Goal: Communication & Community: Answer question/provide support

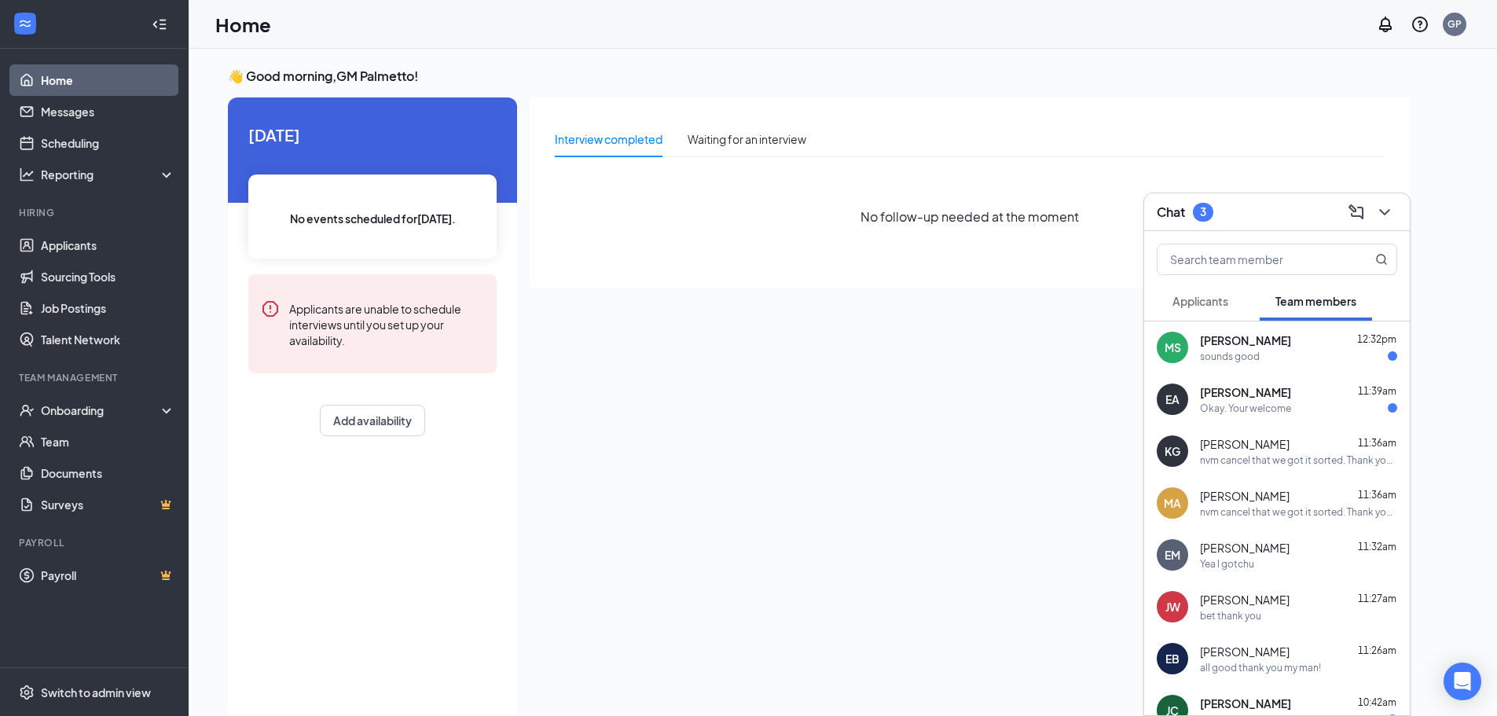
click at [1281, 358] on div "sounds good" at bounding box center [1298, 356] width 197 height 13
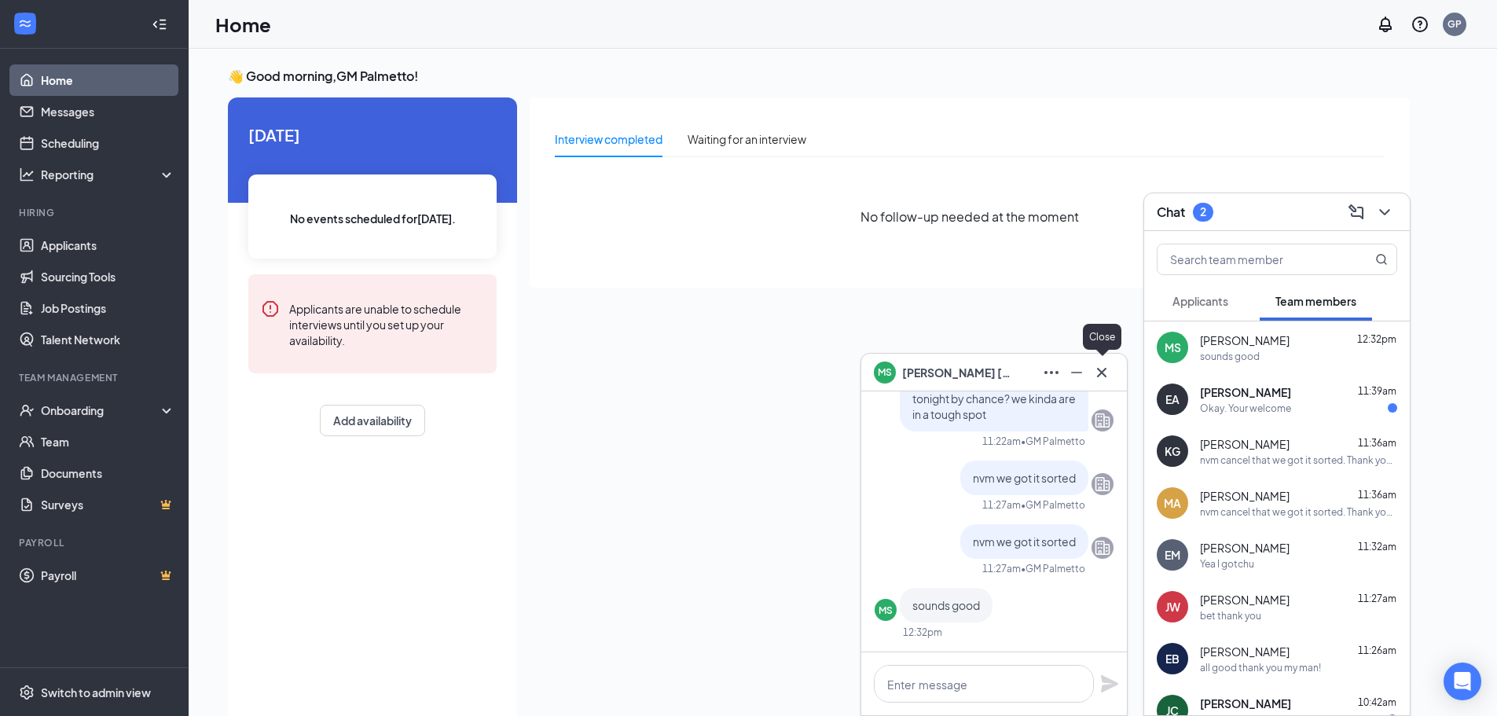
click at [1102, 377] on icon "Cross" at bounding box center [1102, 372] width 19 height 19
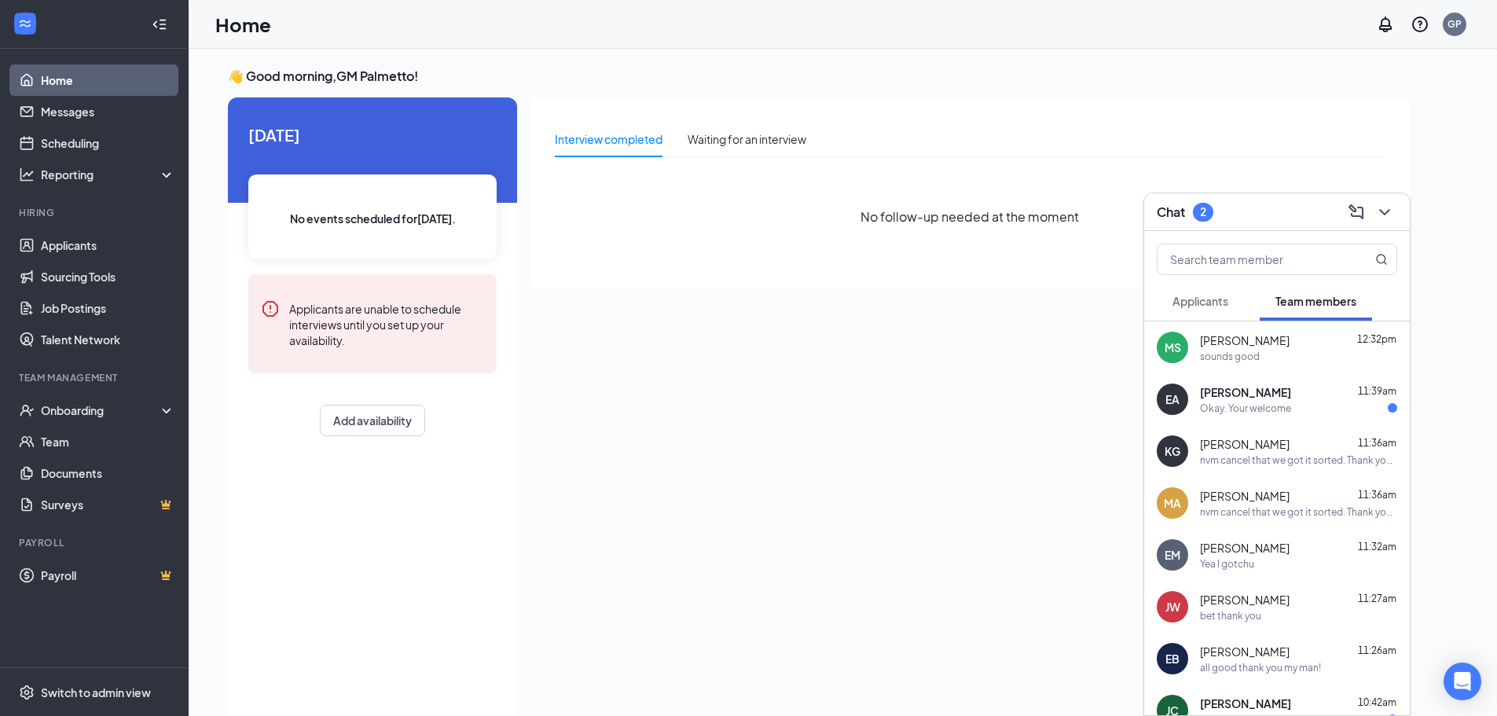
click at [1262, 387] on span "Emily Austin" at bounding box center [1245, 392] width 91 height 16
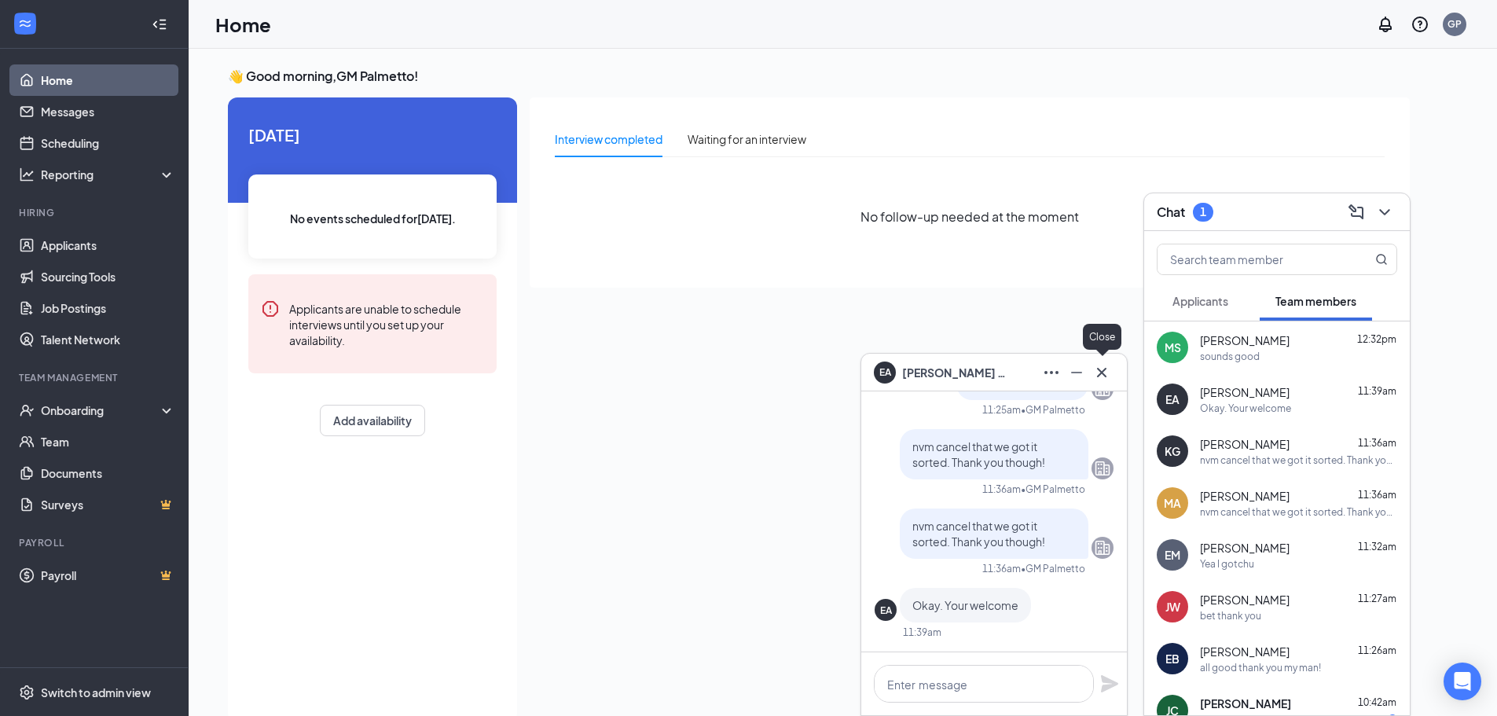
click at [1096, 376] on icon "Cross" at bounding box center [1102, 372] width 19 height 19
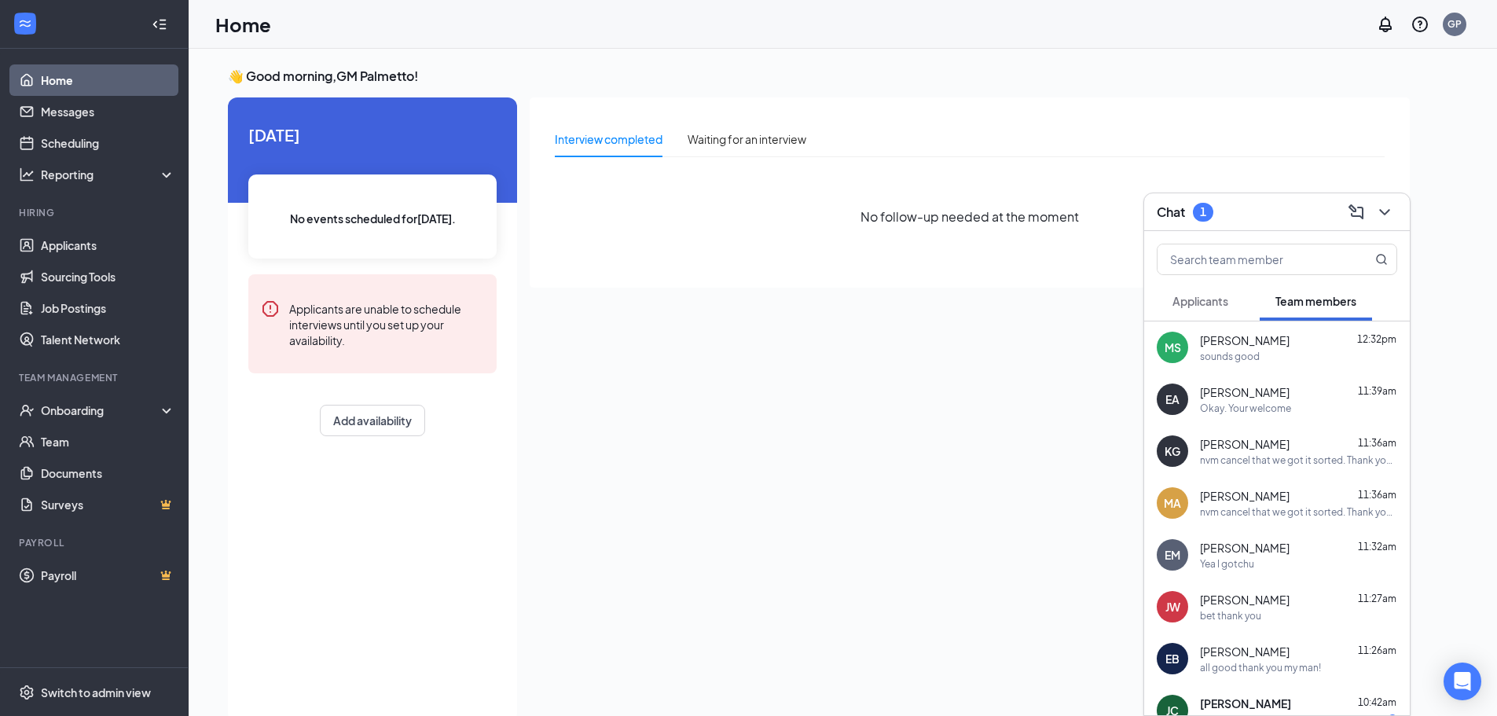
click at [669, 314] on div "Interview completed Waiting for an interview No follow-up needed at the moment" at bounding box center [970, 404] width 880 height 615
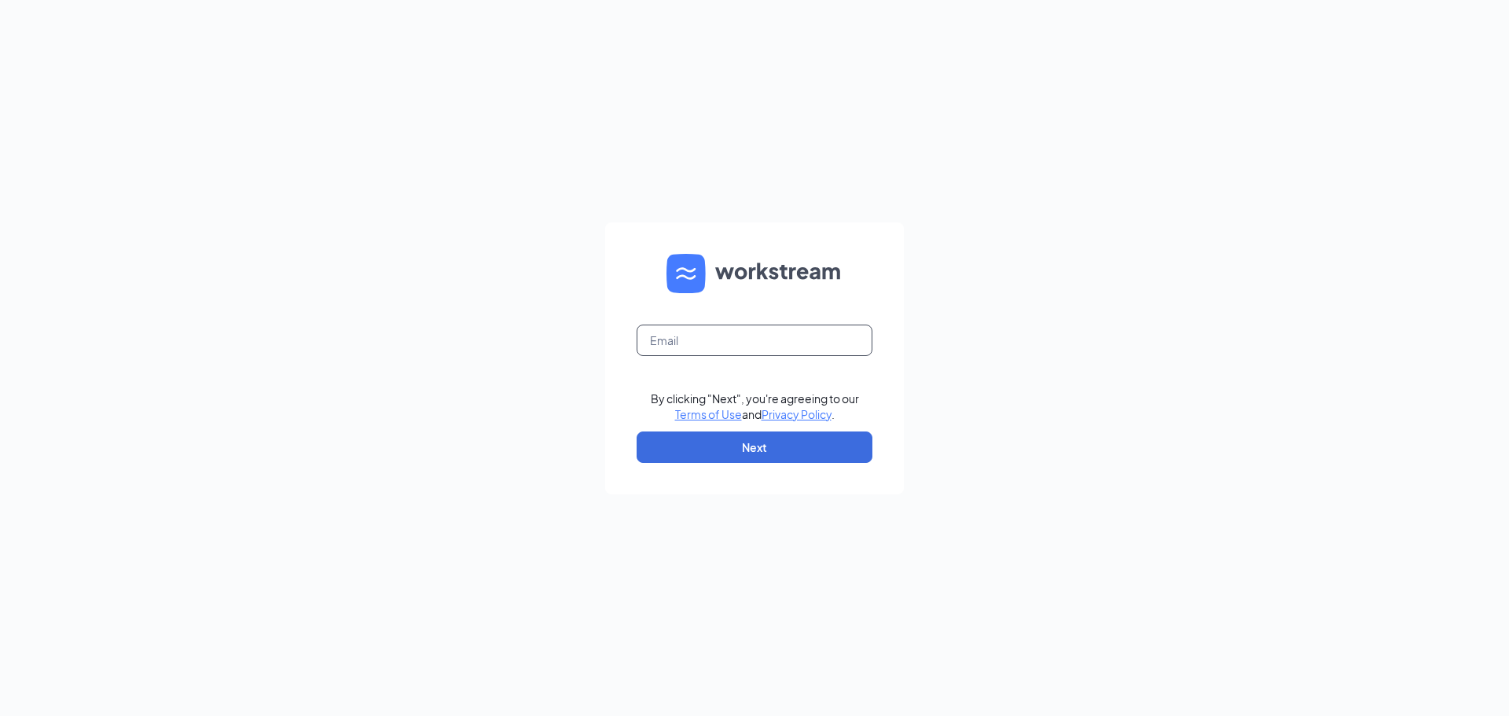
click at [729, 351] on input "text" at bounding box center [755, 340] width 236 height 31
type input "gmpalmetto@bleedblue.net"
click at [759, 446] on button "Next" at bounding box center [755, 447] width 236 height 31
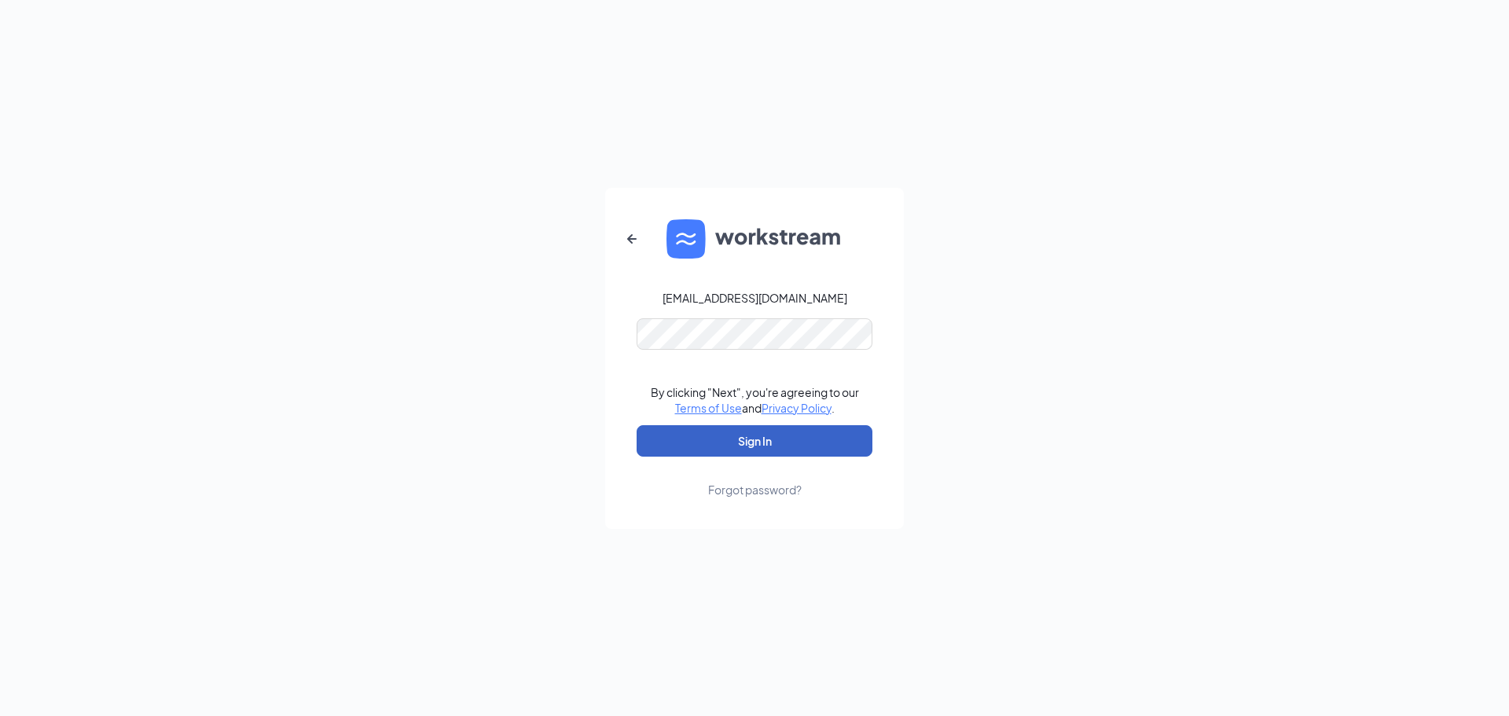
click at [763, 439] on button "Sign In" at bounding box center [755, 440] width 236 height 31
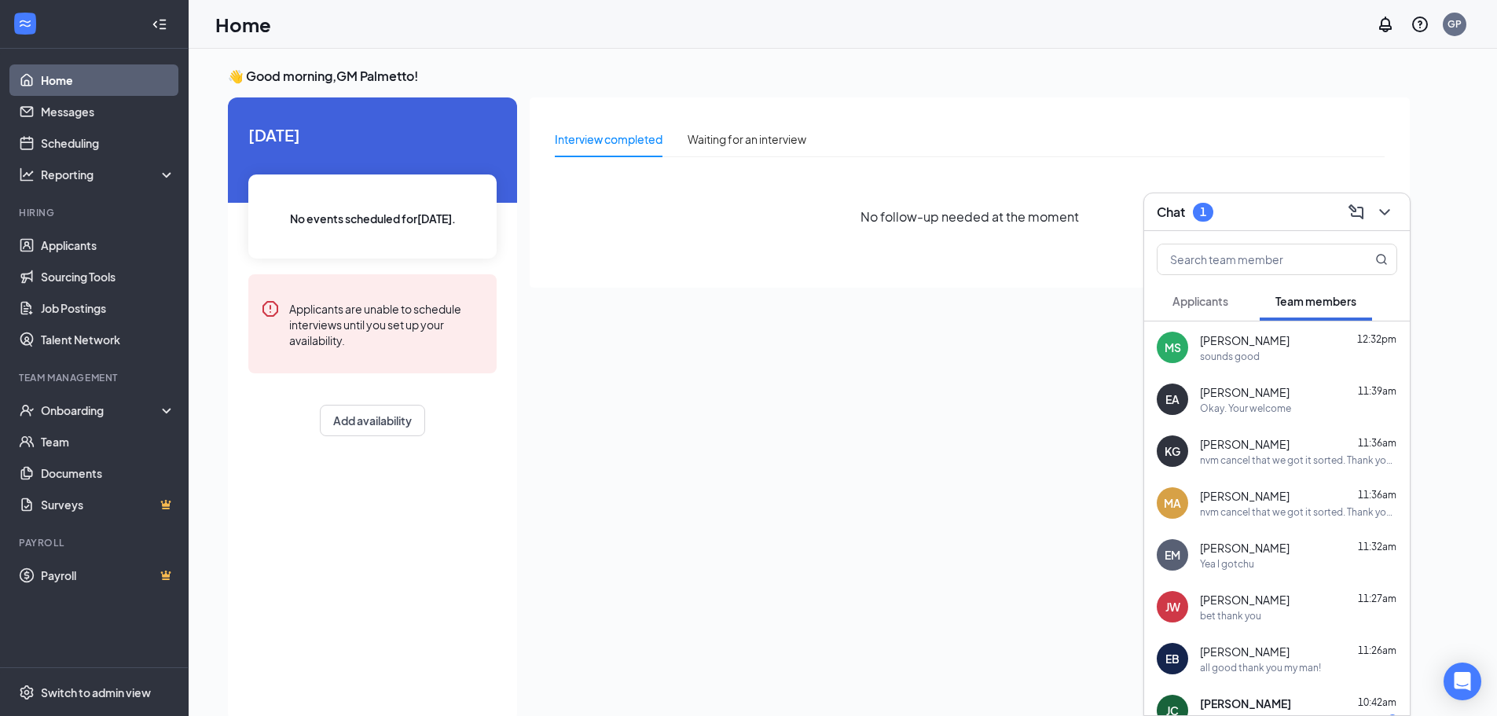
click at [1222, 301] on span "Applicants" at bounding box center [1201, 301] width 56 height 14
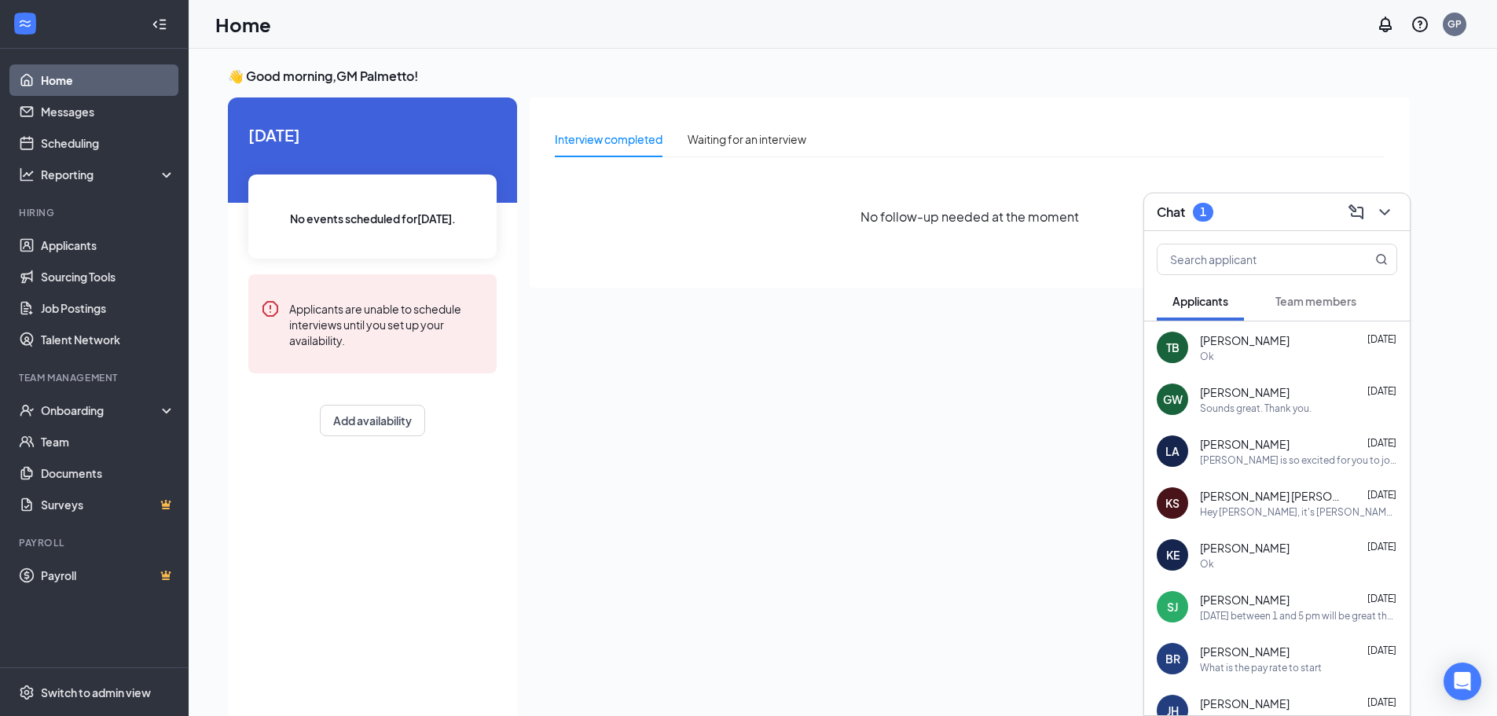
click at [1318, 308] on div "Team members" at bounding box center [1316, 301] width 81 height 16
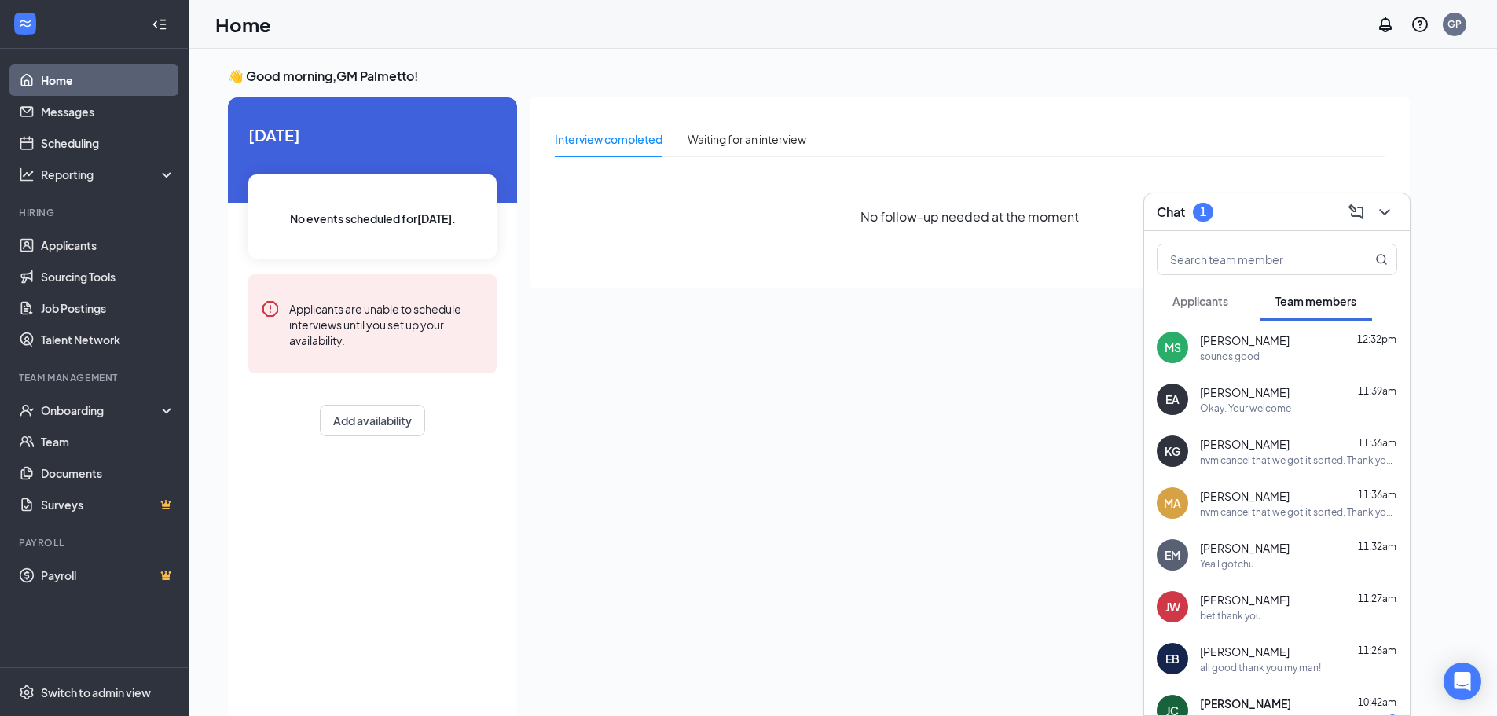
click at [1279, 200] on div "Chat 1" at bounding box center [1277, 212] width 241 height 24
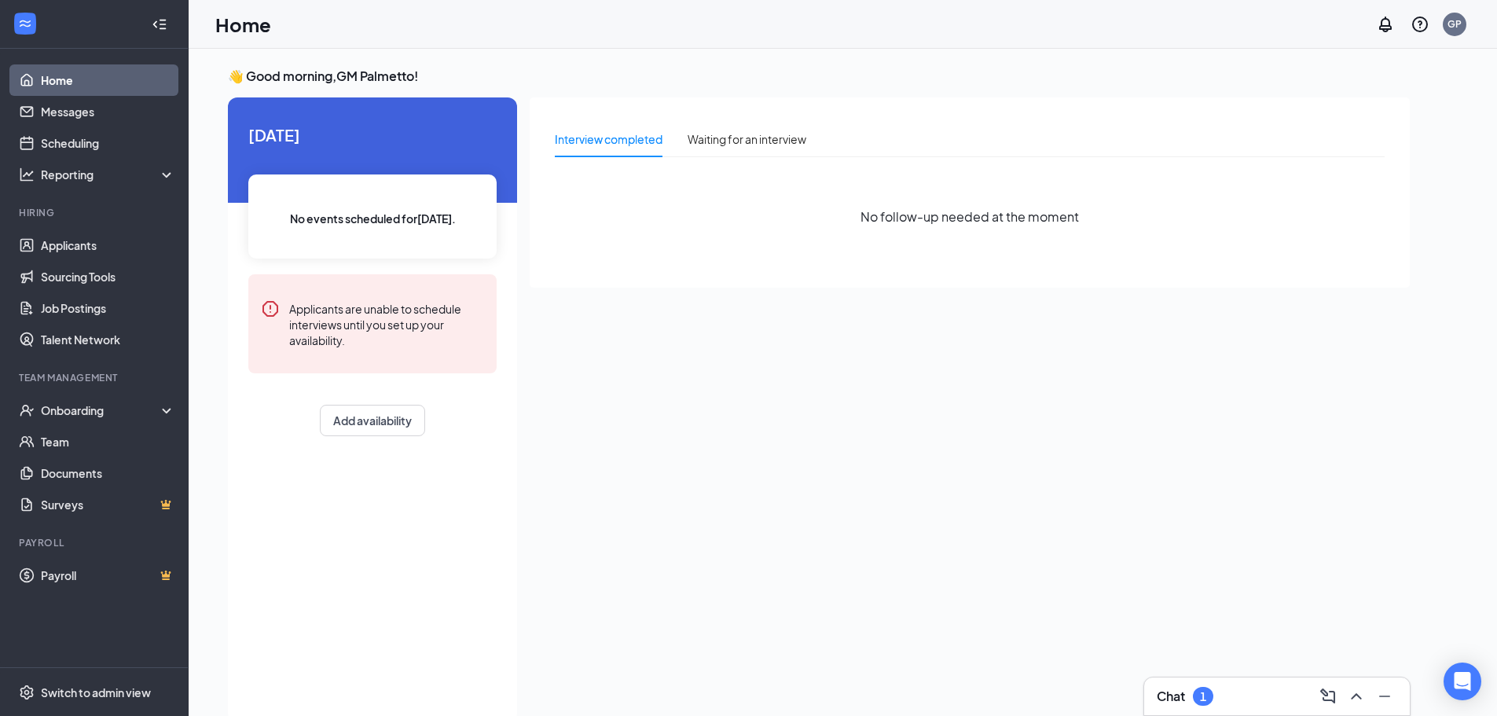
click at [1282, 706] on div "Chat 1" at bounding box center [1277, 696] width 241 height 25
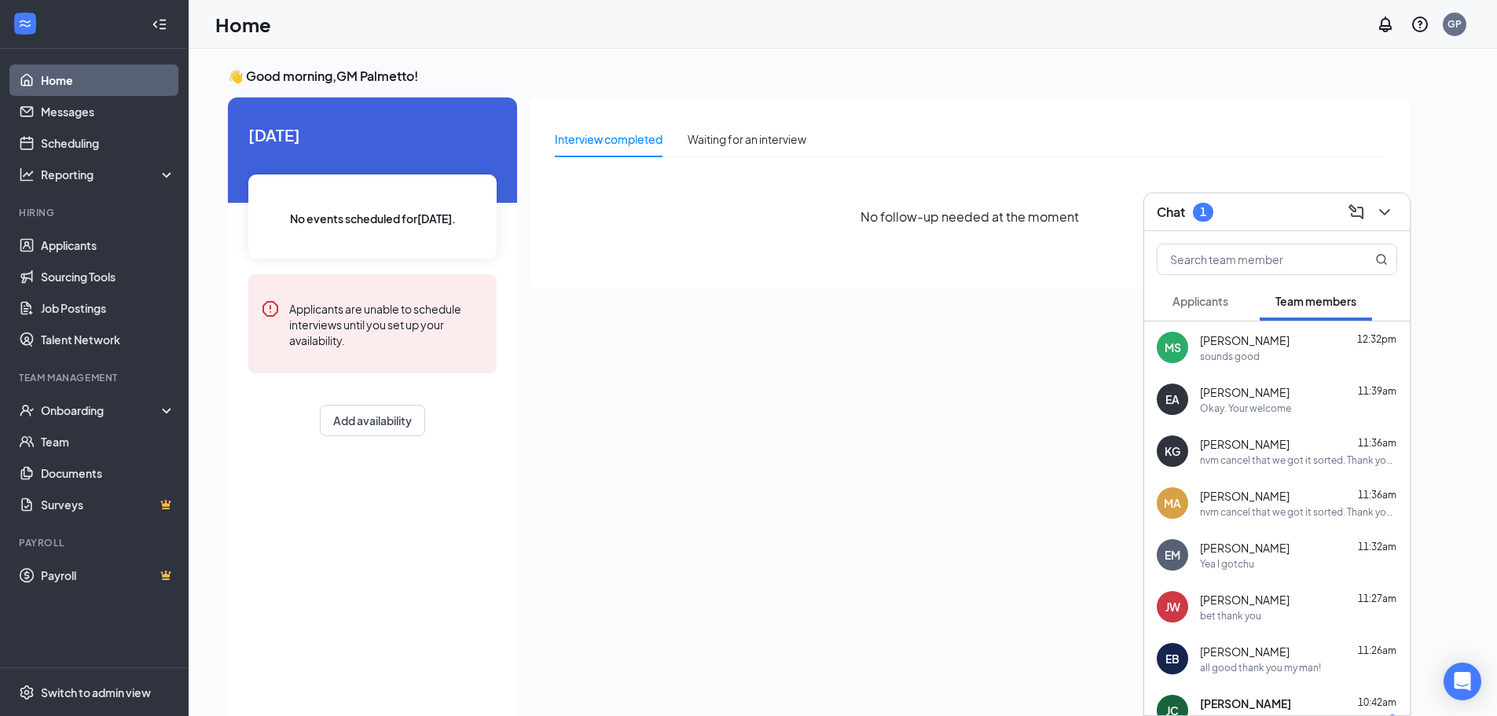
click at [1221, 296] on span "Applicants" at bounding box center [1201, 301] width 56 height 14
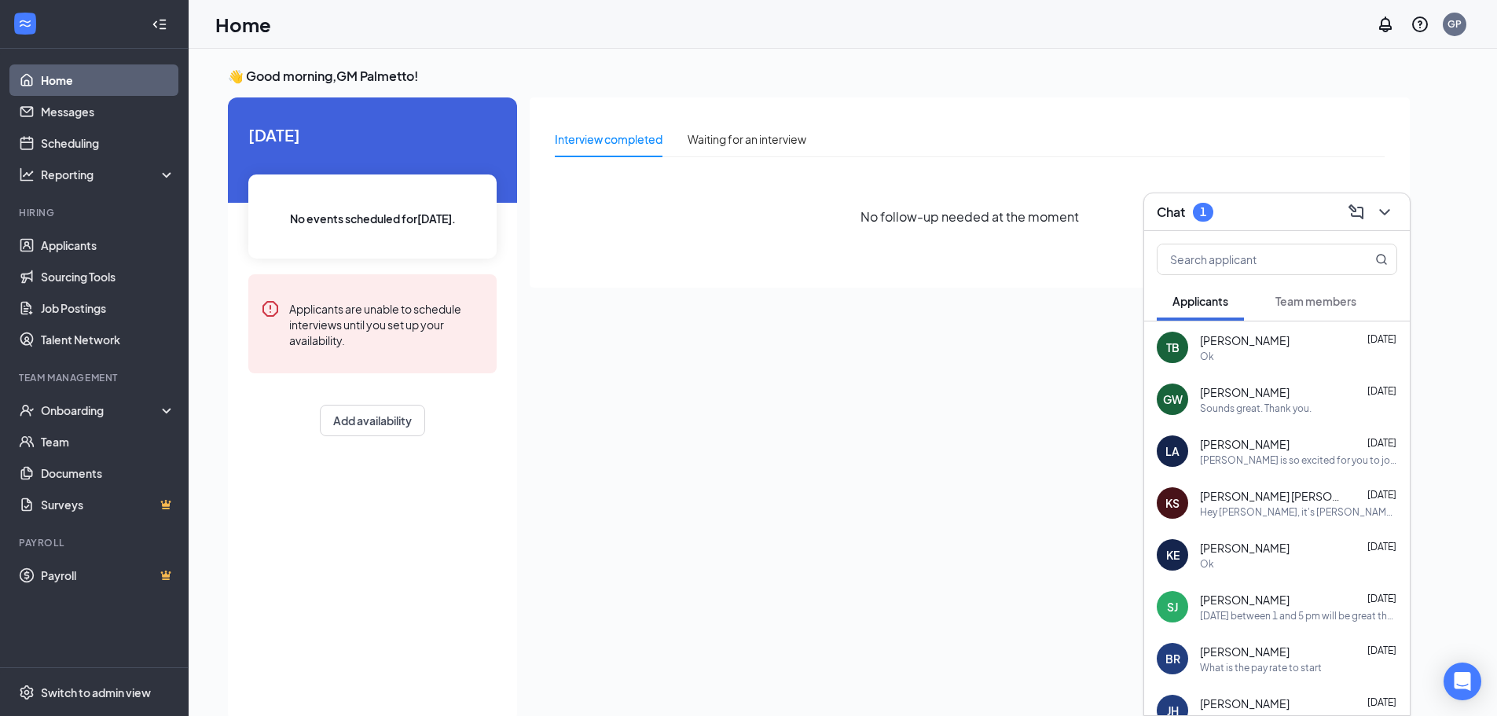
click at [1321, 307] on span "Team members" at bounding box center [1316, 301] width 81 height 14
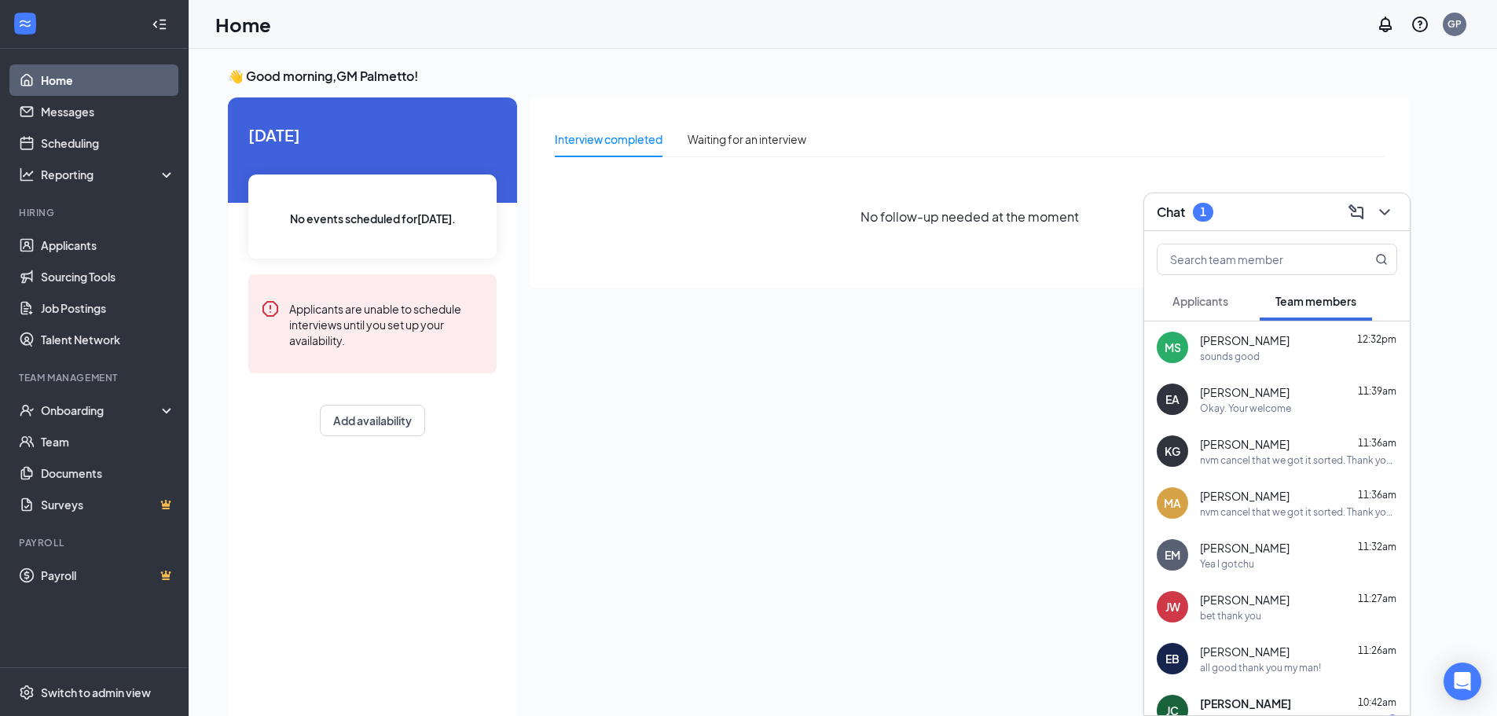
click at [1299, 197] on div "Chat 1" at bounding box center [1278, 212] width 266 height 38
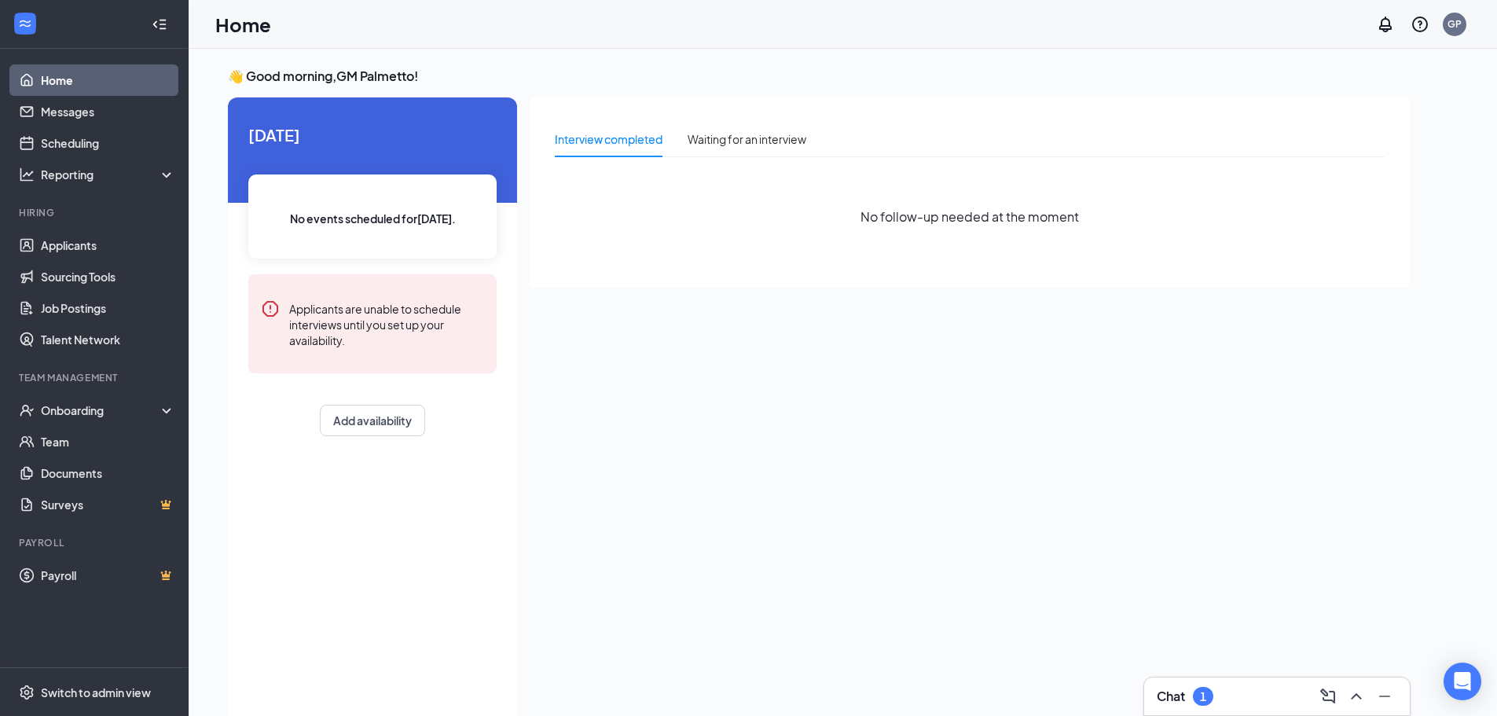
click at [1224, 695] on div "Chat 1" at bounding box center [1277, 696] width 241 height 25
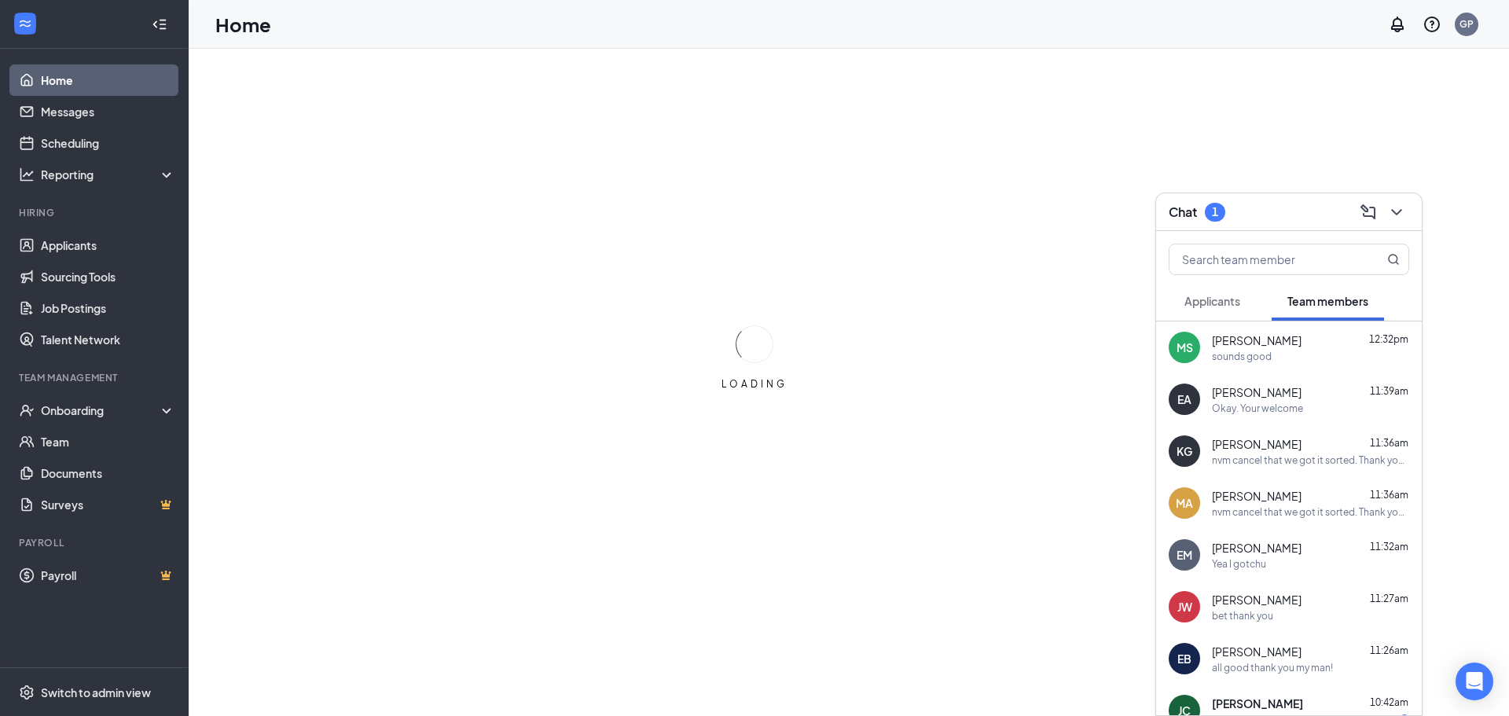
click at [1220, 305] on span "Applicants" at bounding box center [1213, 301] width 56 height 14
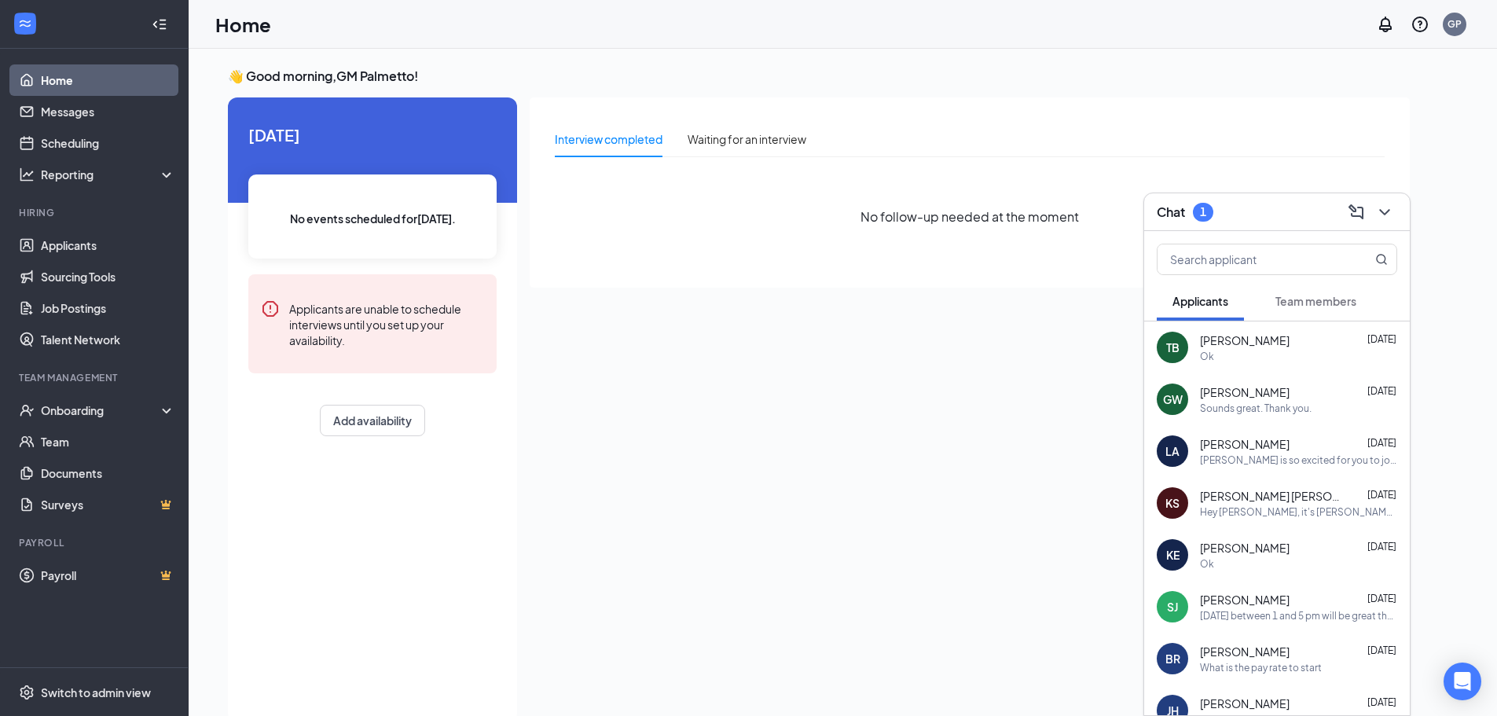
click at [1280, 303] on span "Team members" at bounding box center [1316, 301] width 81 height 14
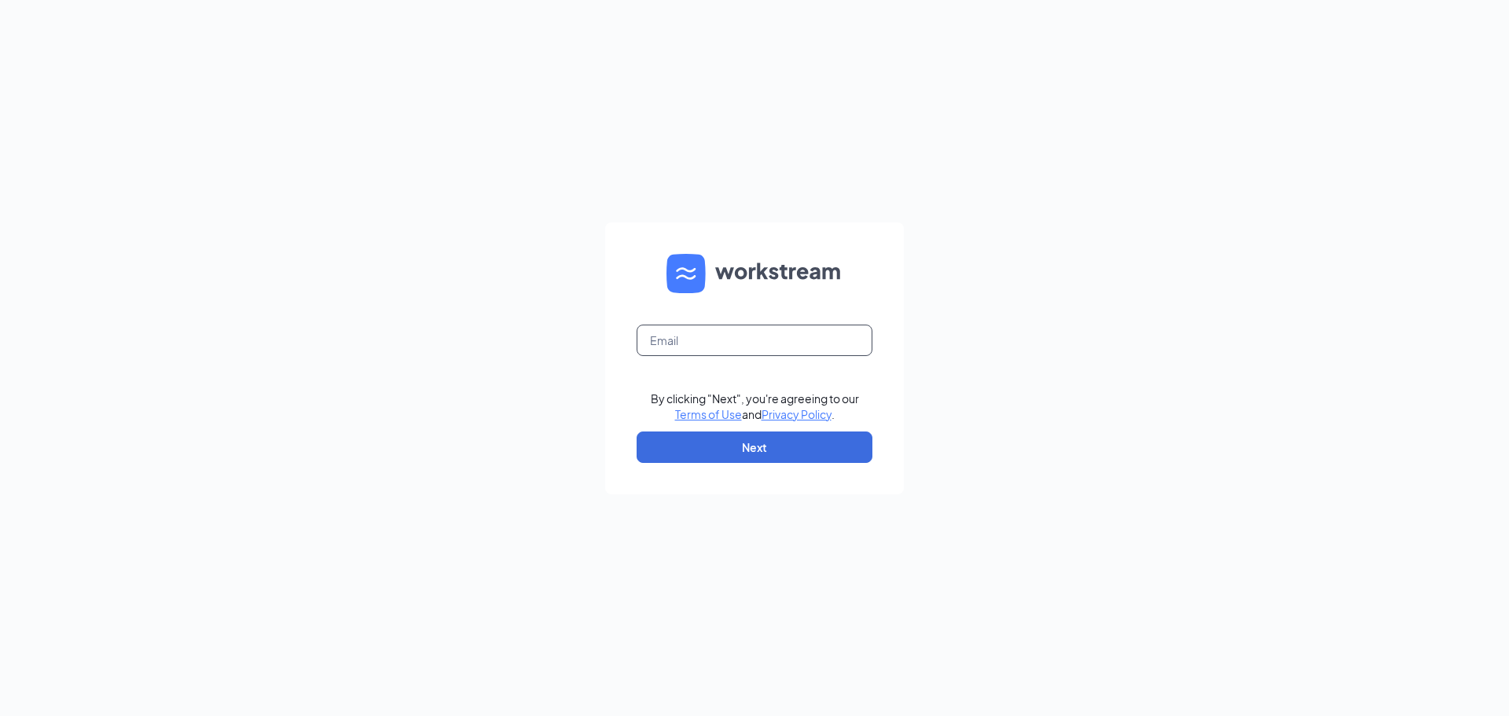
click at [837, 346] on input "text" at bounding box center [755, 340] width 236 height 31
type input "[EMAIL_ADDRESS][DOMAIN_NAME]"
click at [805, 449] on button "Next" at bounding box center [755, 447] width 236 height 31
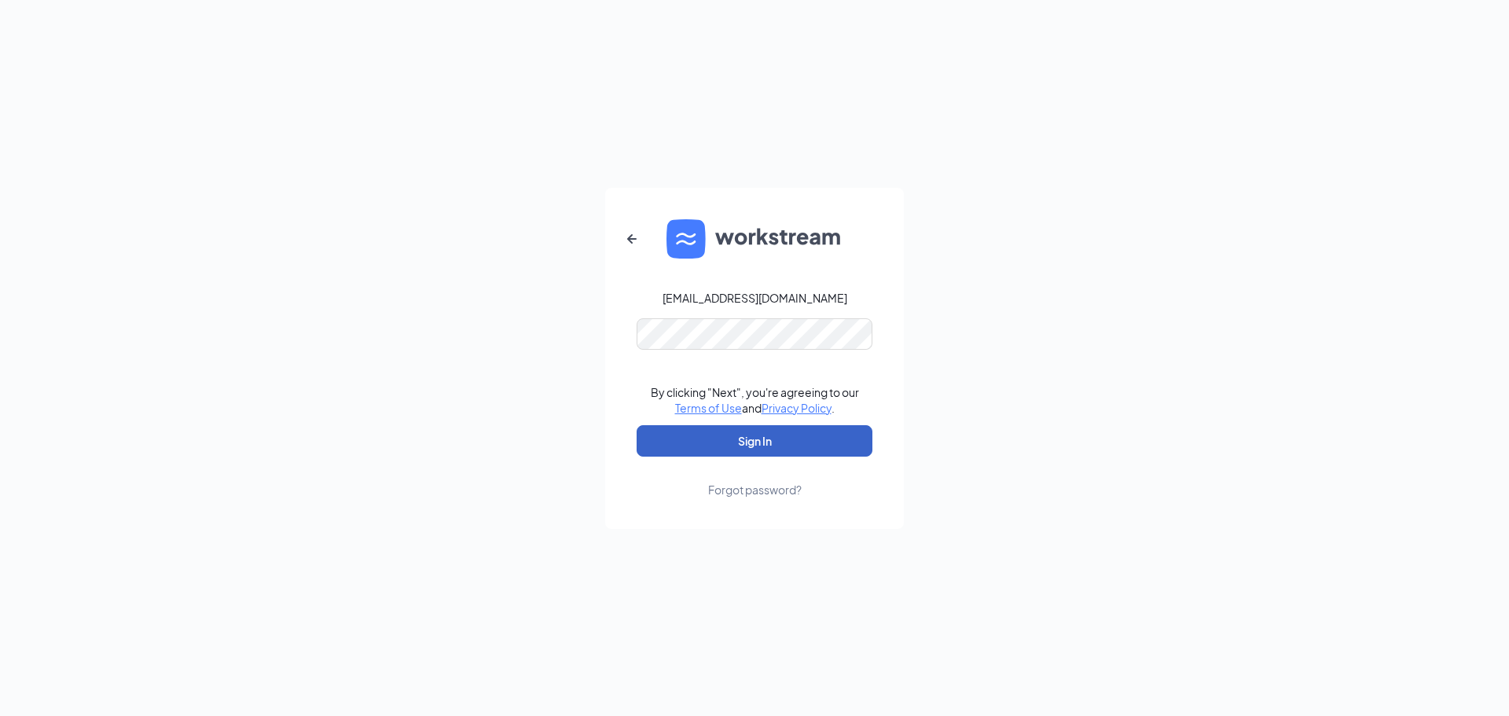
click at [781, 429] on button "Sign In" at bounding box center [755, 440] width 236 height 31
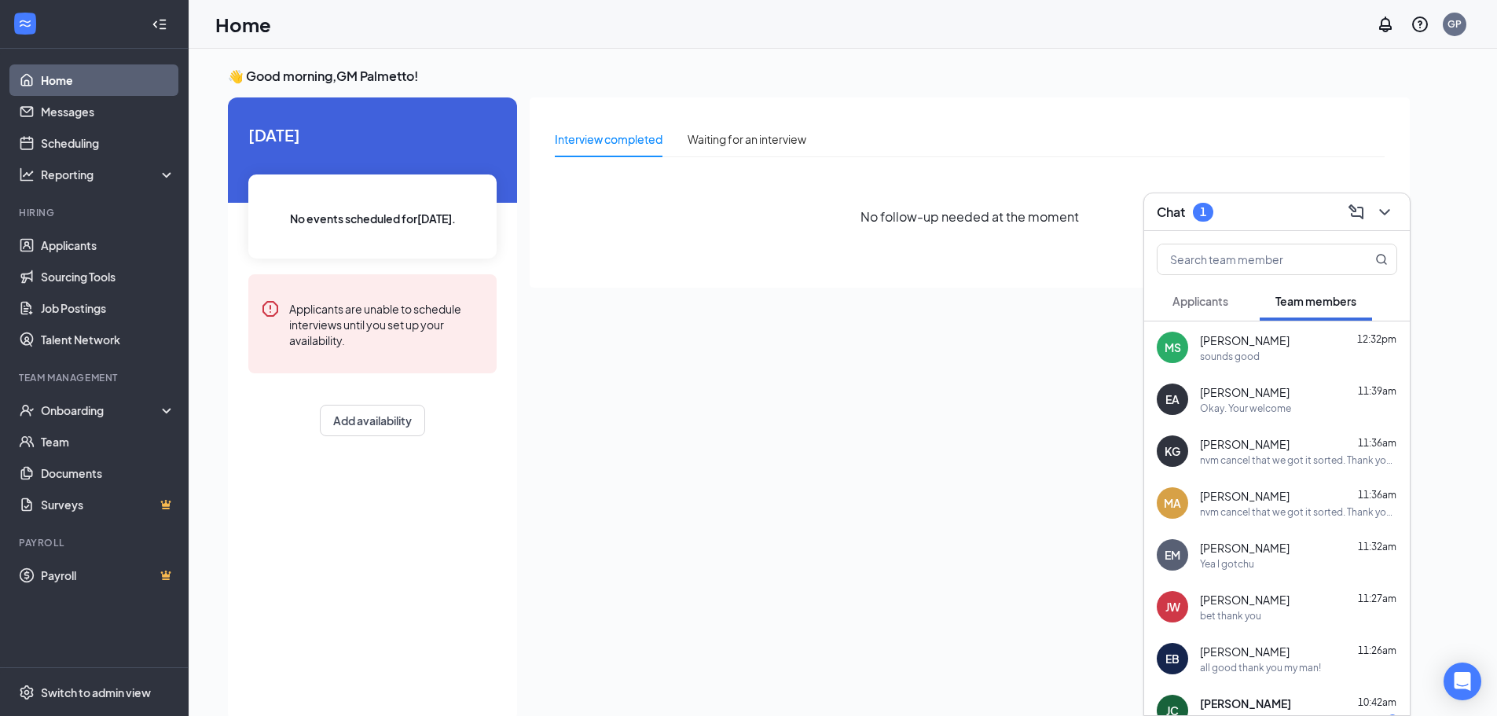
click at [1214, 293] on div "Applicants" at bounding box center [1201, 301] width 56 height 16
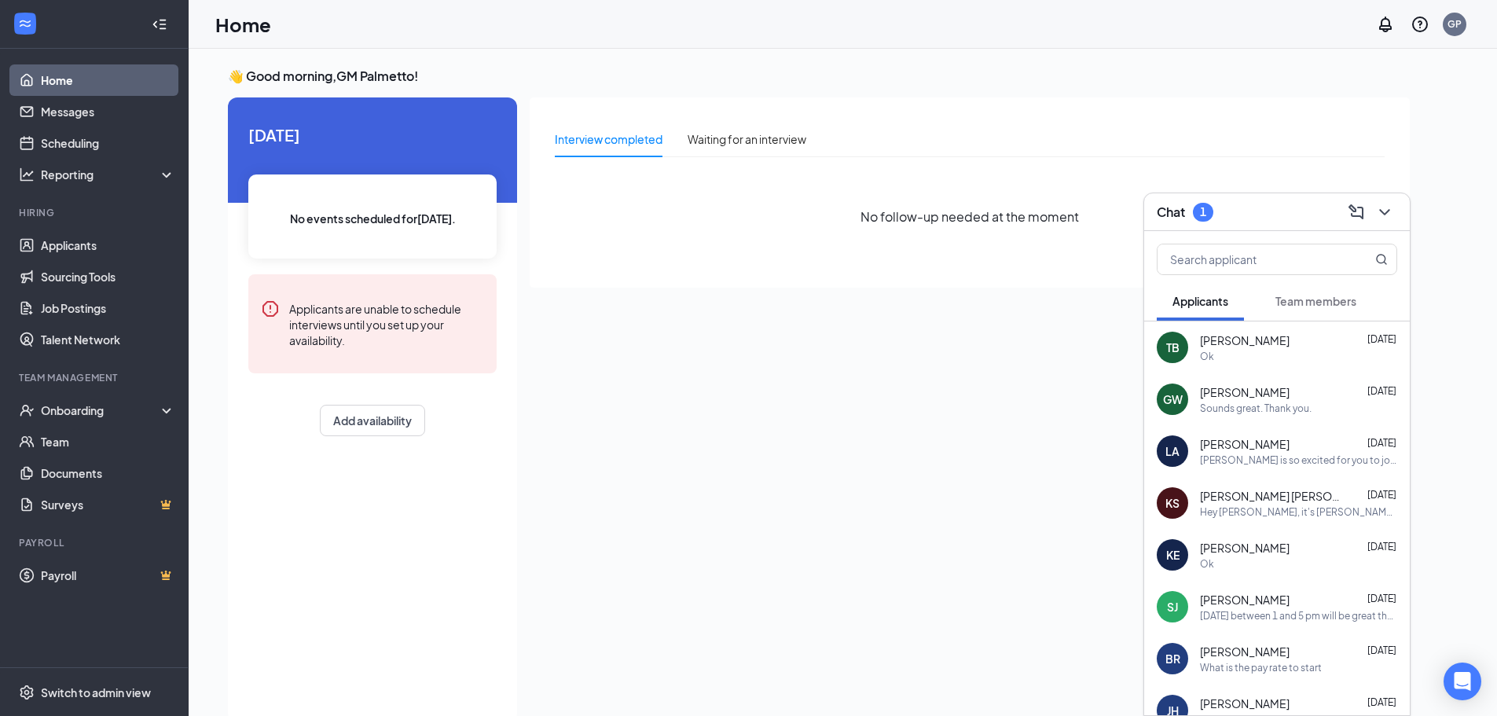
click at [1304, 305] on span "Team members" at bounding box center [1316, 301] width 81 height 14
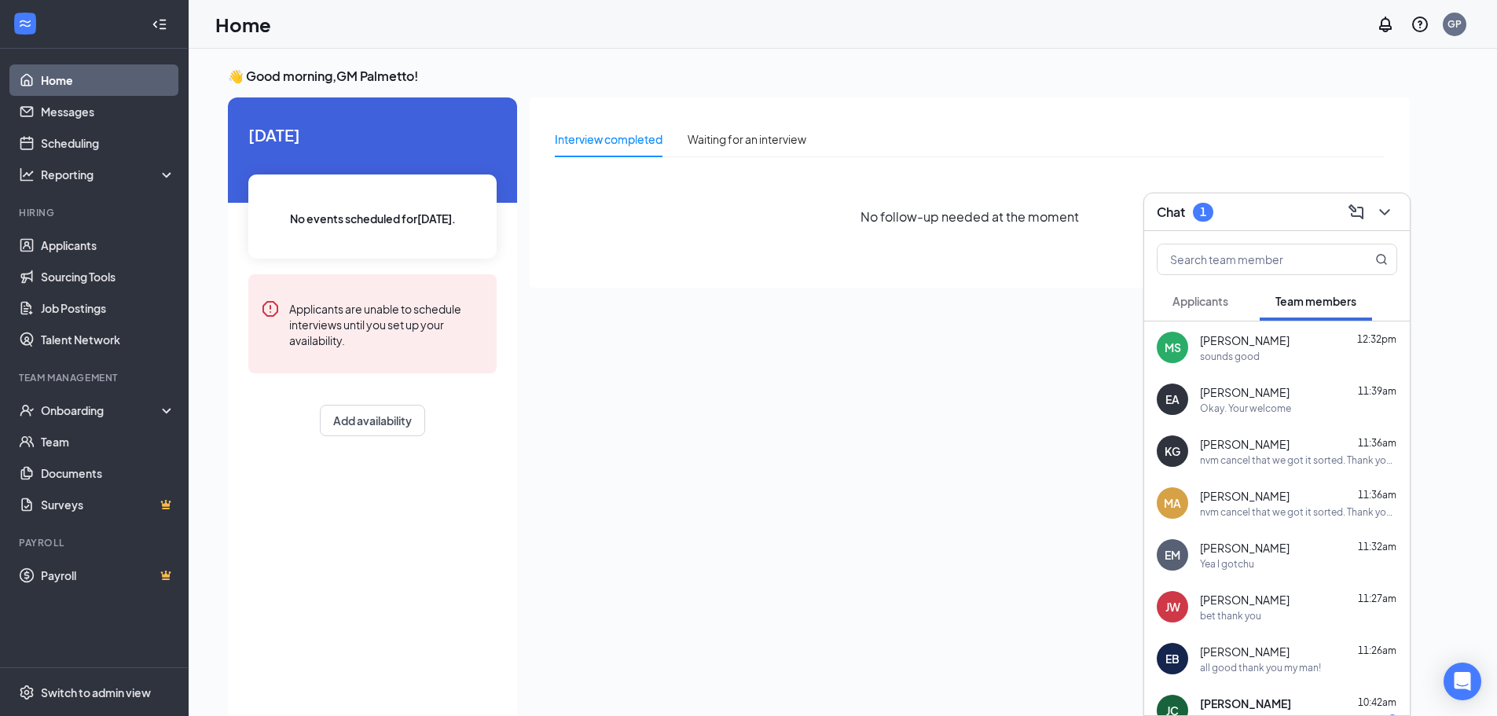
click at [1207, 299] on span "Applicants" at bounding box center [1201, 301] width 56 height 14
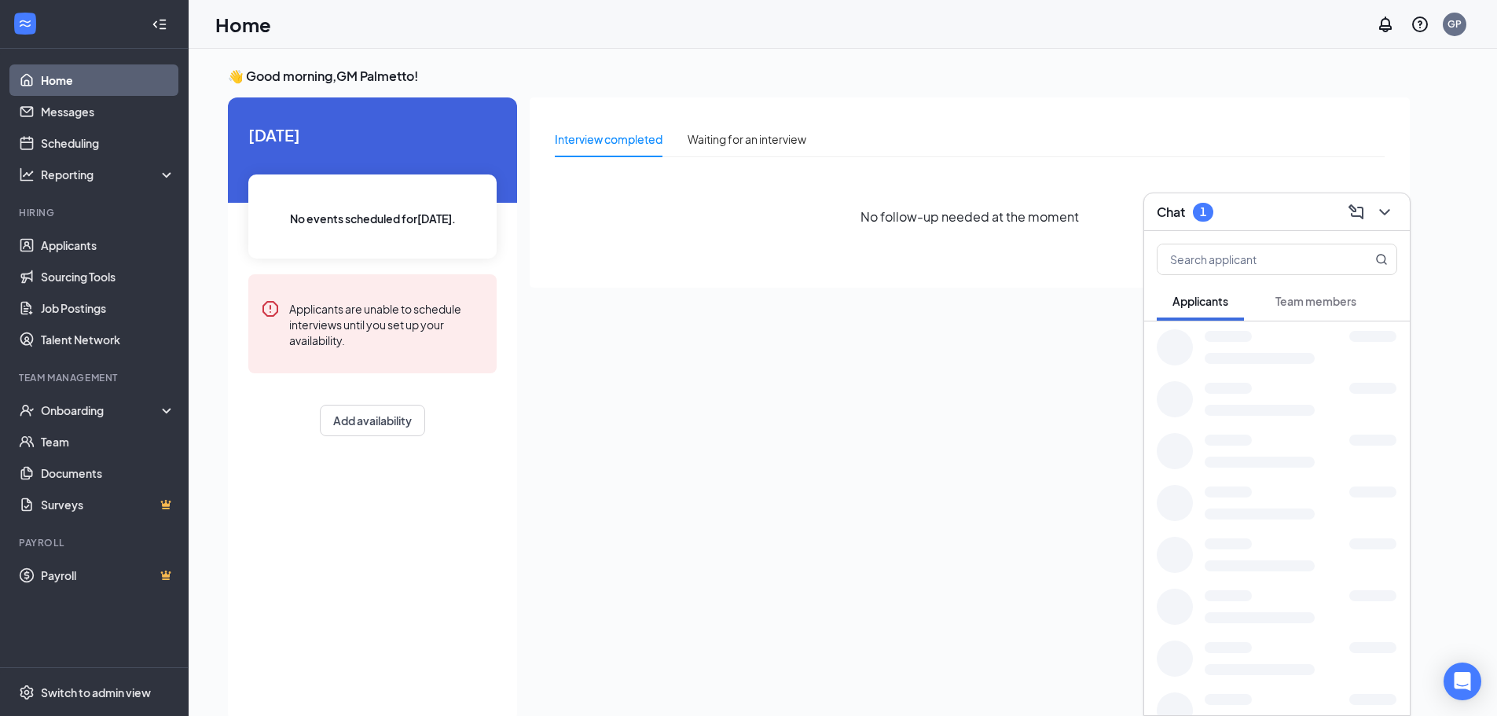
click at [1286, 292] on button "Team members" at bounding box center [1316, 300] width 112 height 39
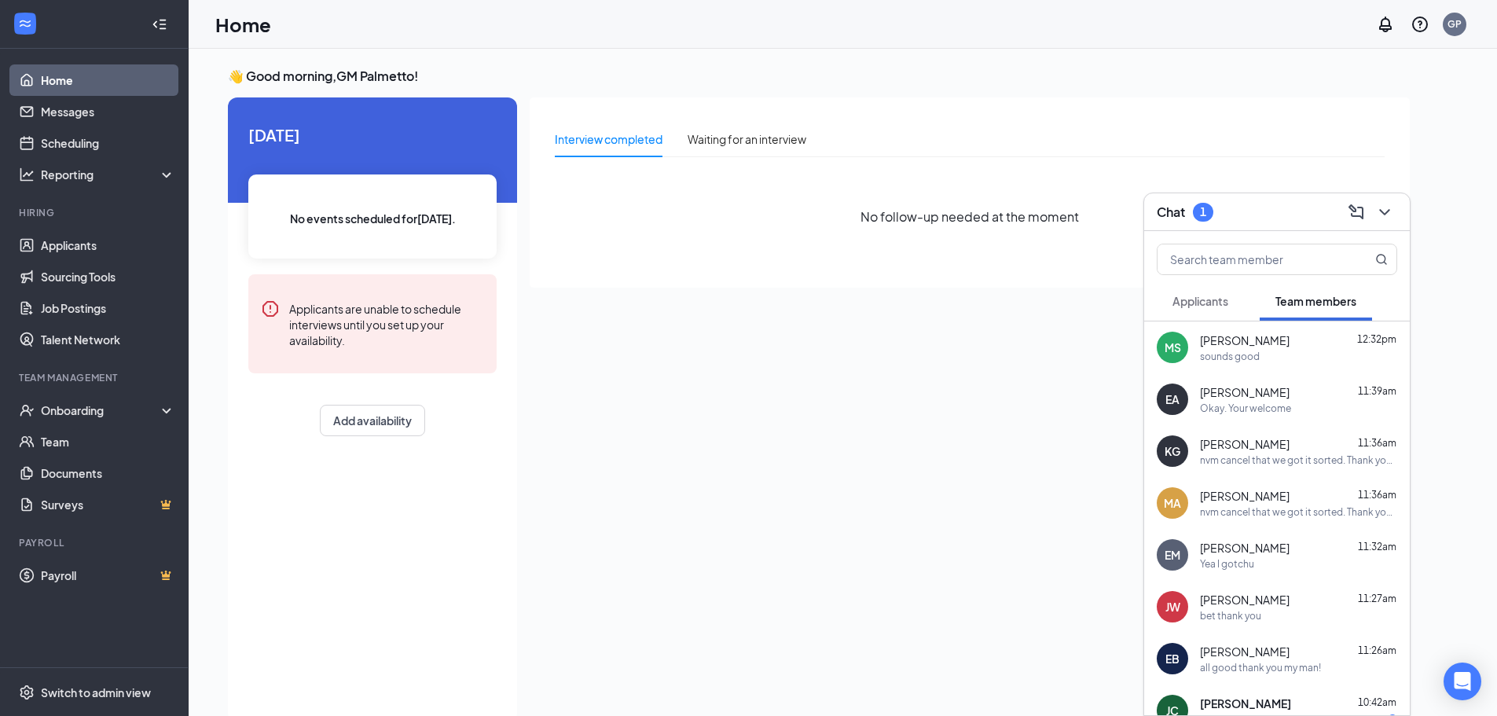
click at [1238, 302] on button "Applicants" at bounding box center [1200, 300] width 87 height 39
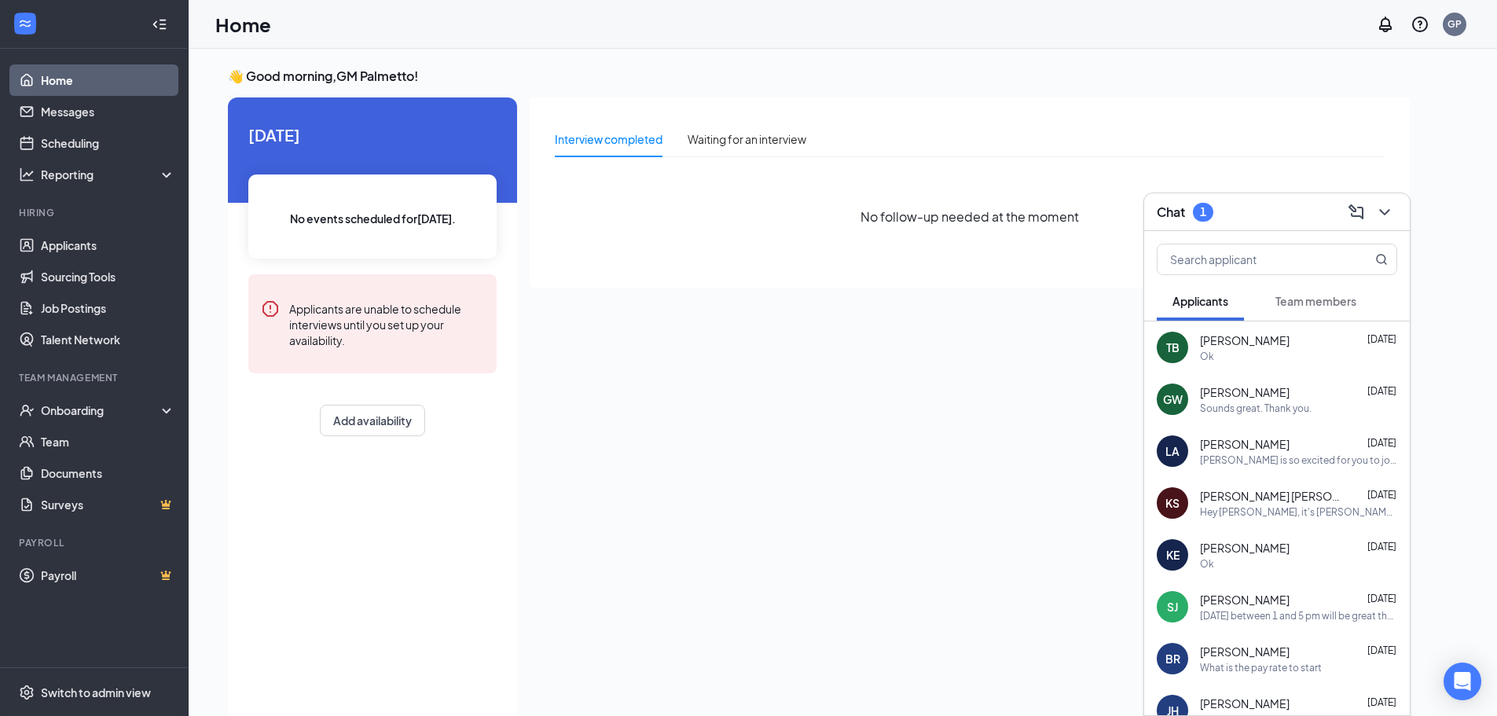
click at [1294, 301] on span "Team members" at bounding box center [1316, 301] width 81 height 14
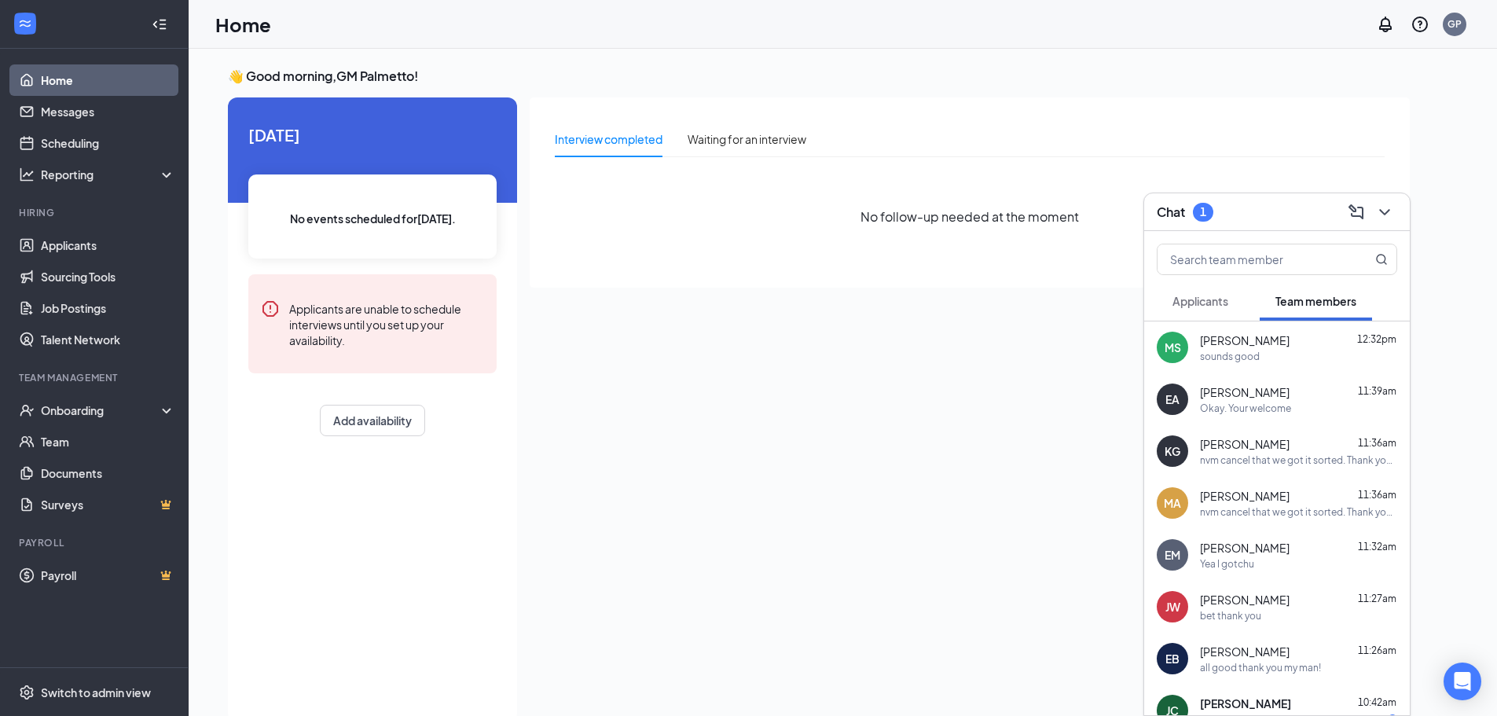
click at [1212, 298] on span "Applicants" at bounding box center [1201, 301] width 56 height 14
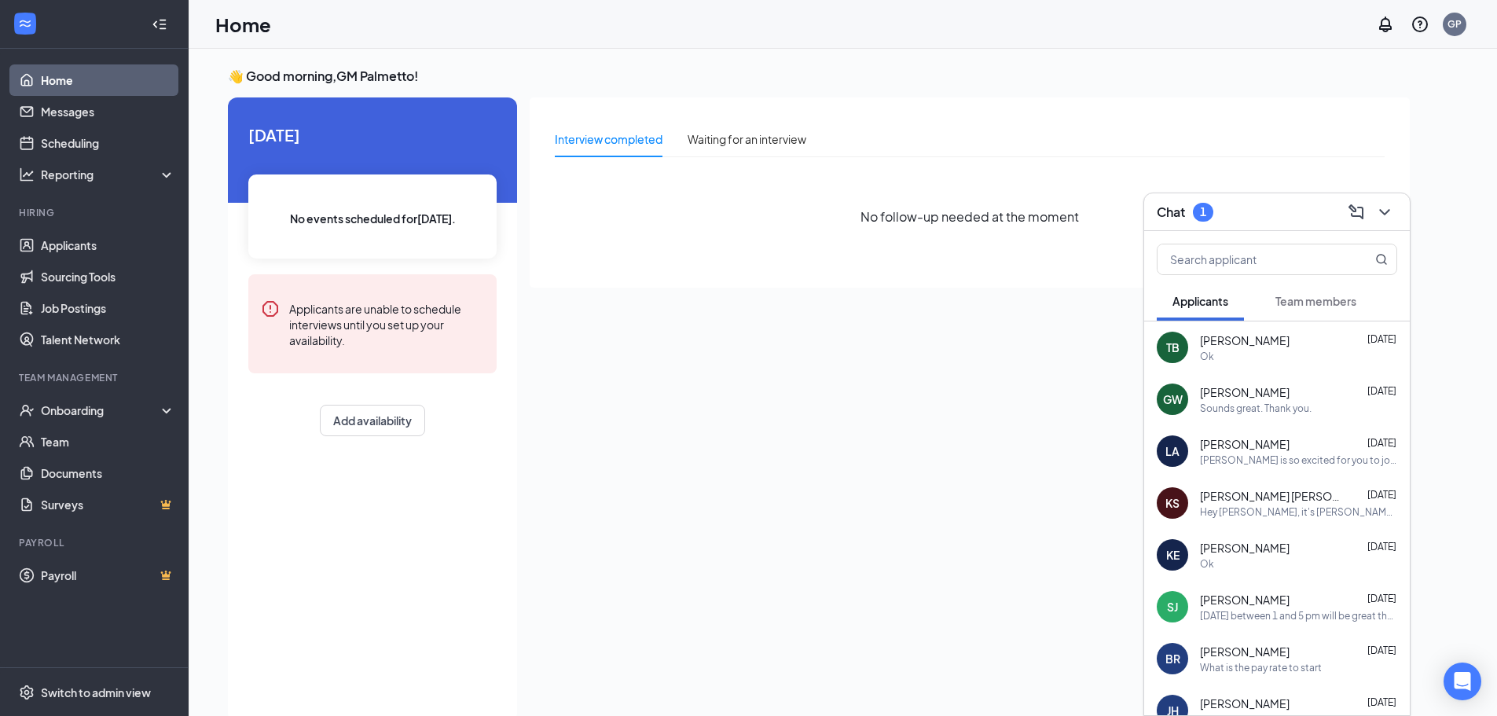
click at [1329, 297] on span "Team members" at bounding box center [1316, 301] width 81 height 14
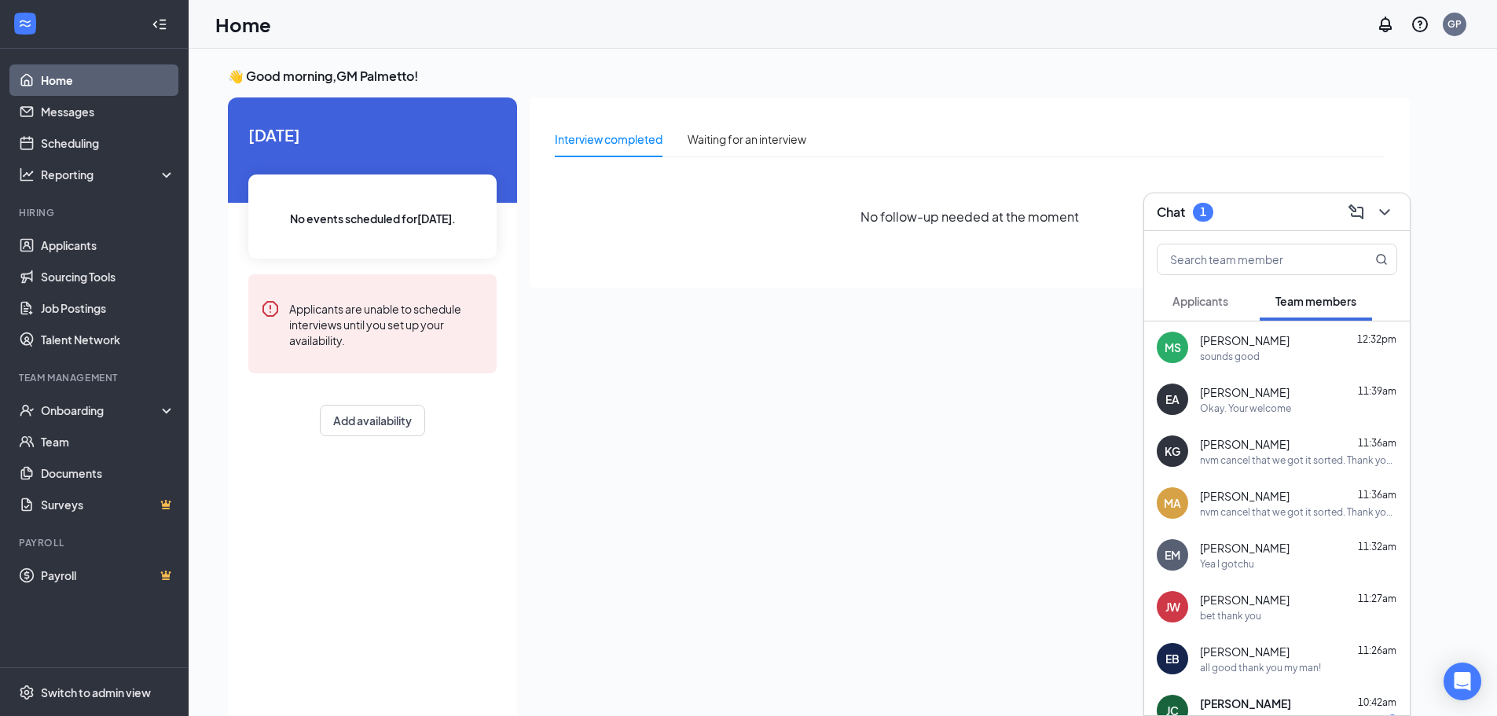
click at [1210, 299] on span "Applicants" at bounding box center [1201, 301] width 56 height 14
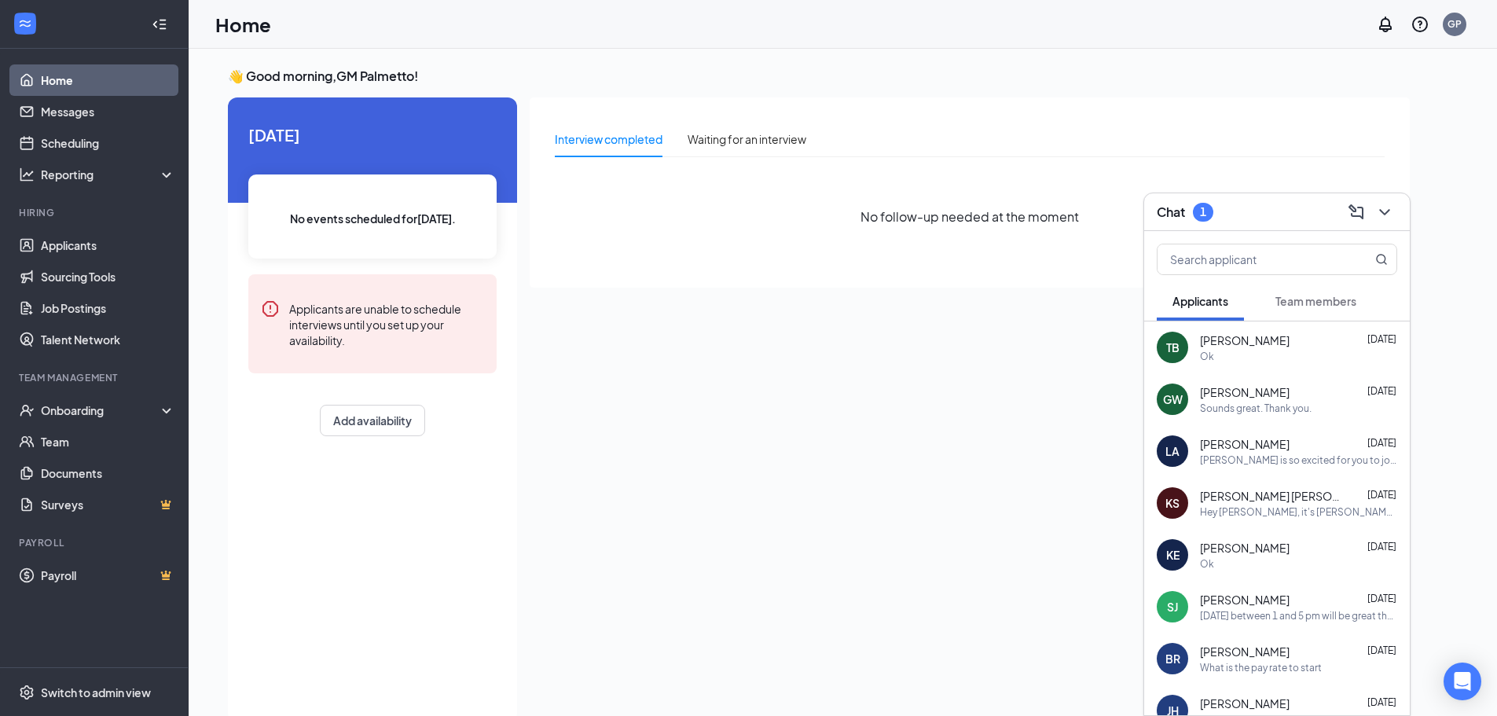
click at [1284, 299] on span "Team members" at bounding box center [1316, 301] width 81 height 14
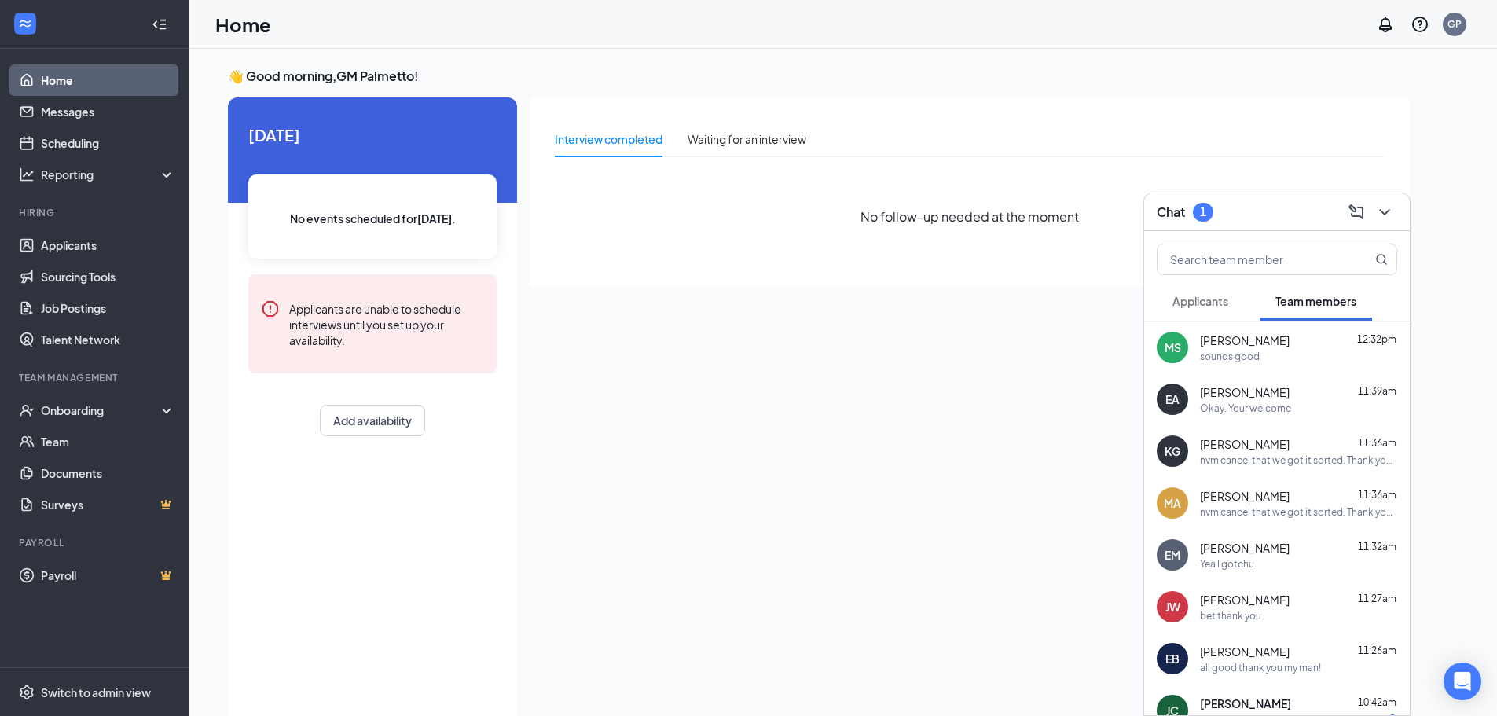
click at [1244, 214] on div "Chat 1" at bounding box center [1277, 212] width 241 height 24
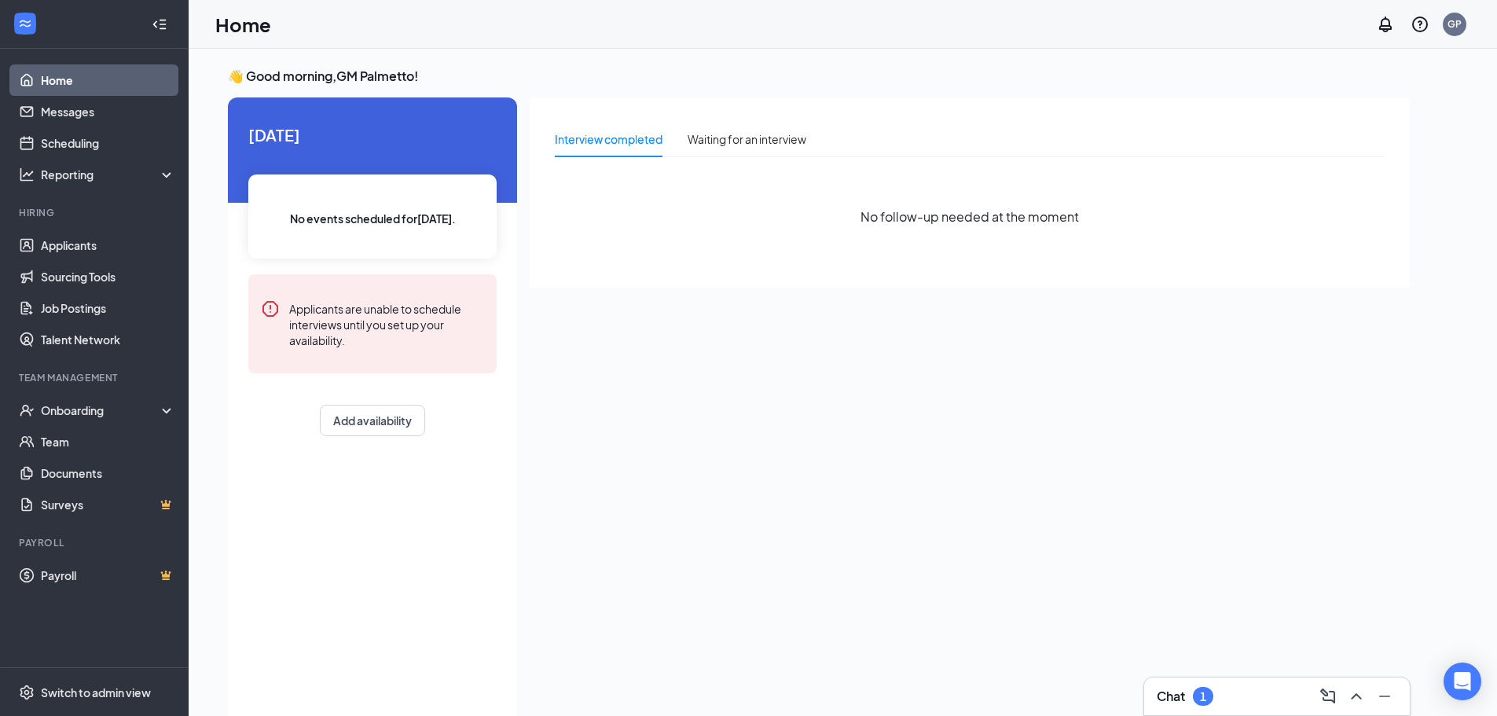
click at [1268, 688] on div "Chat 1" at bounding box center [1277, 696] width 241 height 25
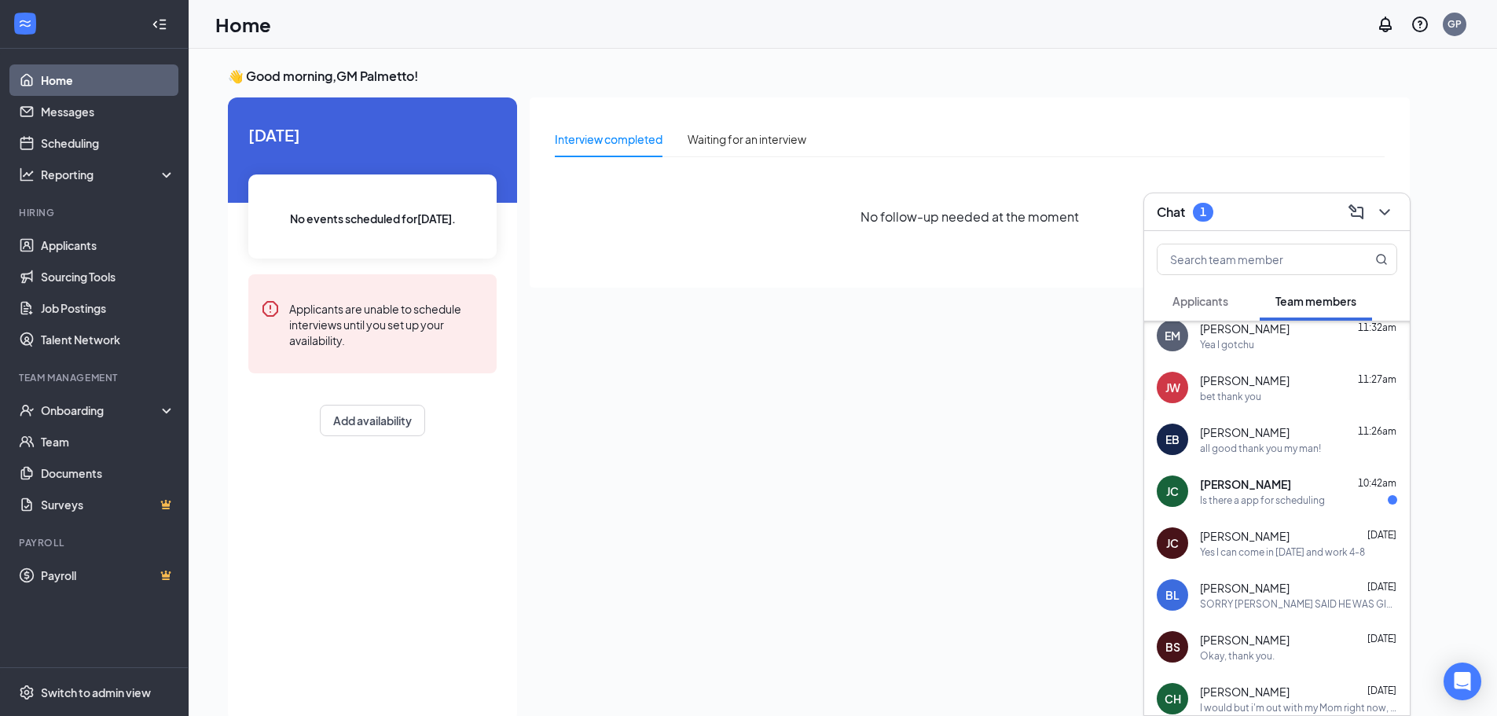
scroll to position [236, 0]
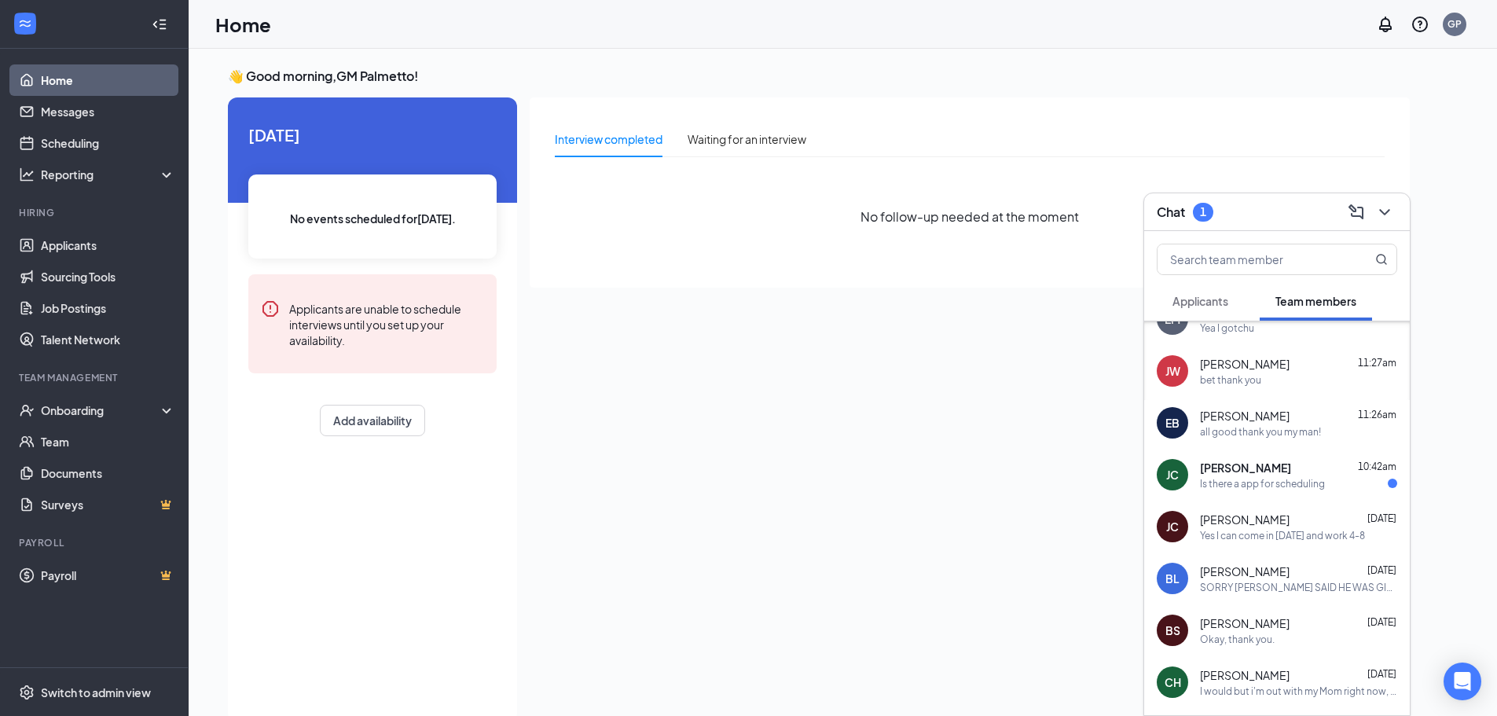
click at [1236, 471] on span "[PERSON_NAME]" at bounding box center [1245, 468] width 91 height 16
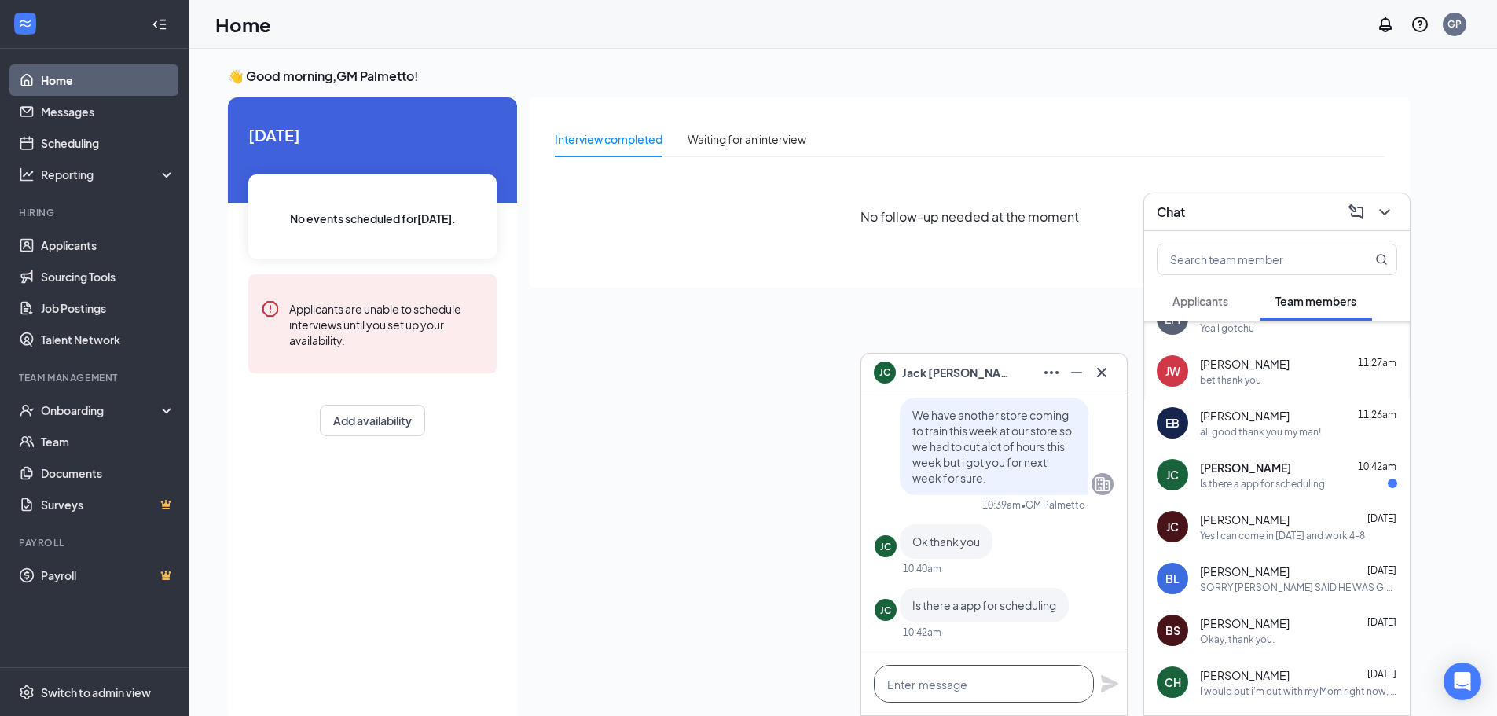
click at [980, 695] on textarea at bounding box center [984, 684] width 220 height 38
click at [981, 691] on textarea at bounding box center [984, 684] width 220 height 38
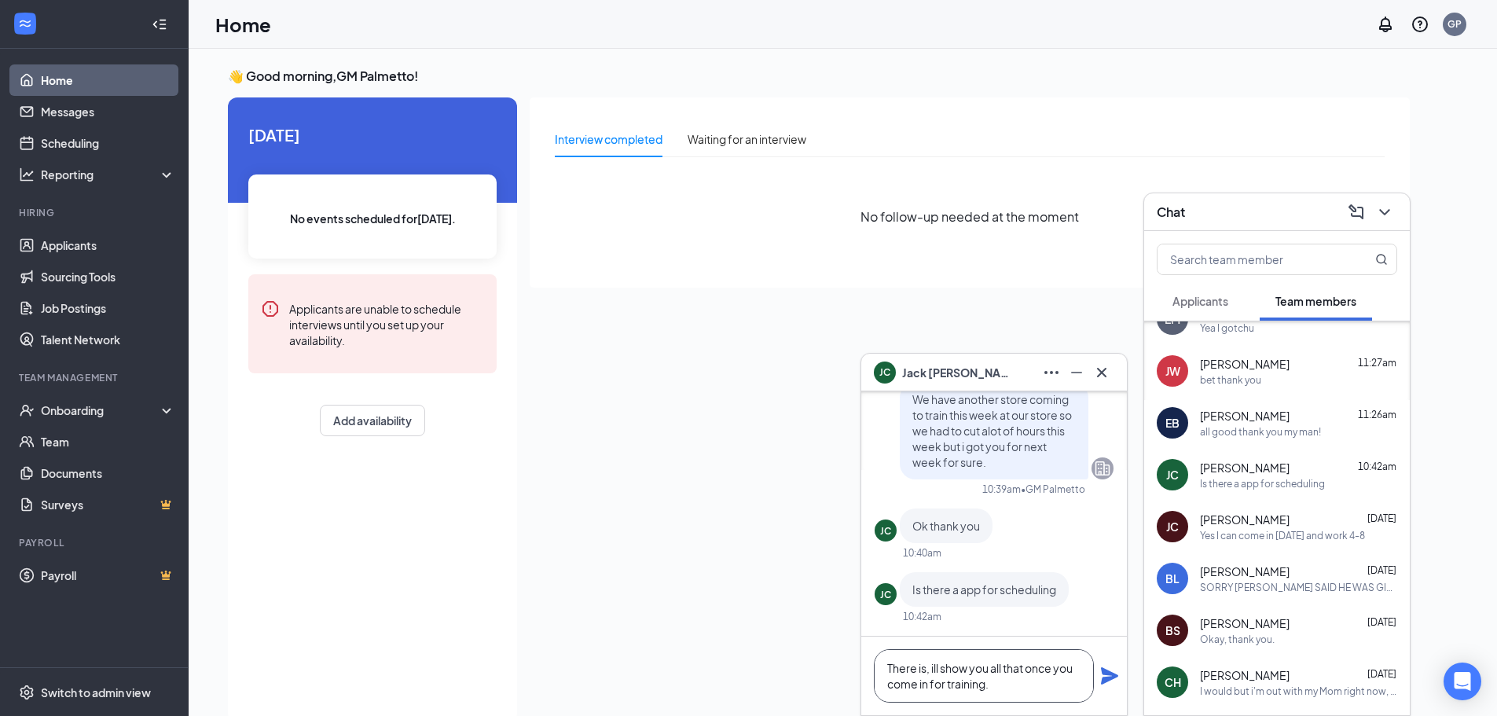
type textarea "There is, ill show you all that once you come in for training."
click at [1110, 673] on icon "Plane" at bounding box center [1109, 675] width 17 height 17
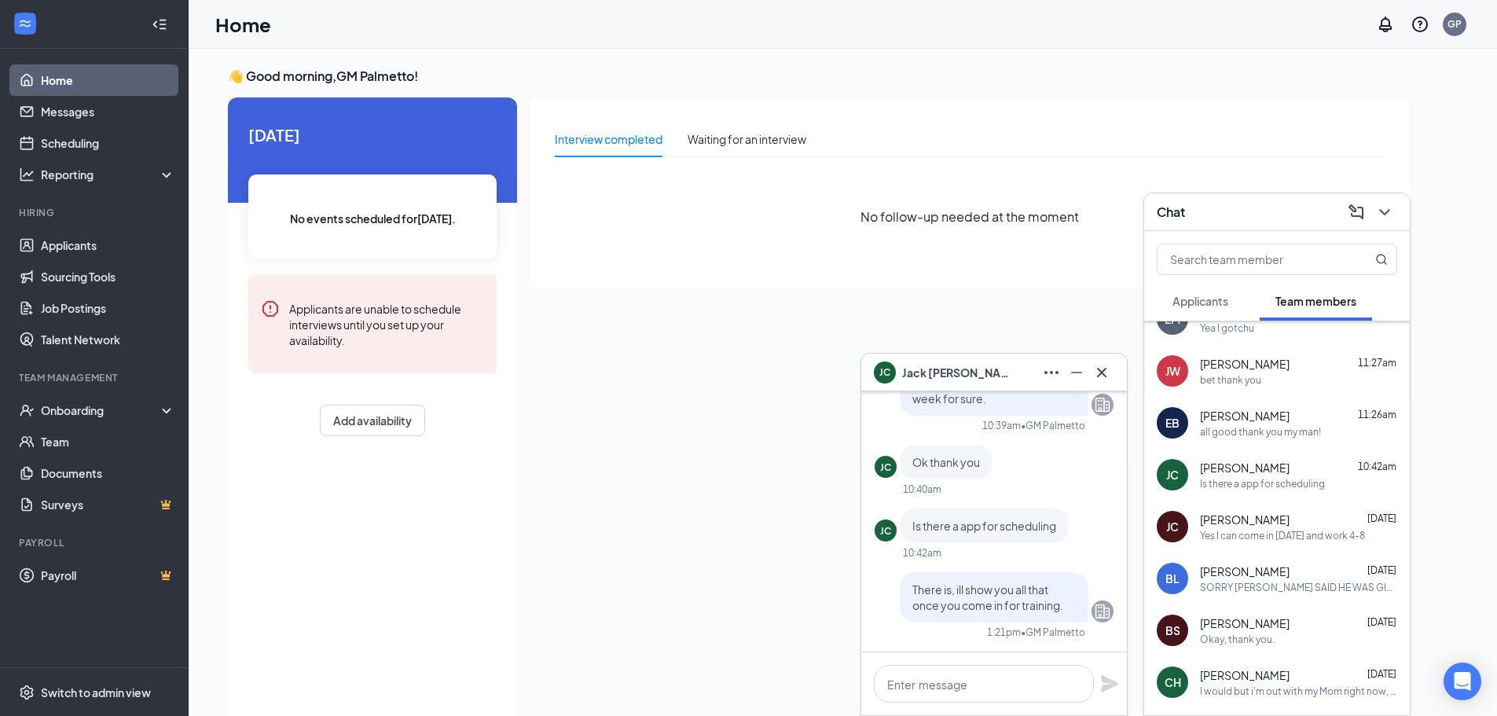
click at [999, 372] on div "[PERSON_NAME]" at bounding box center [994, 372] width 241 height 25
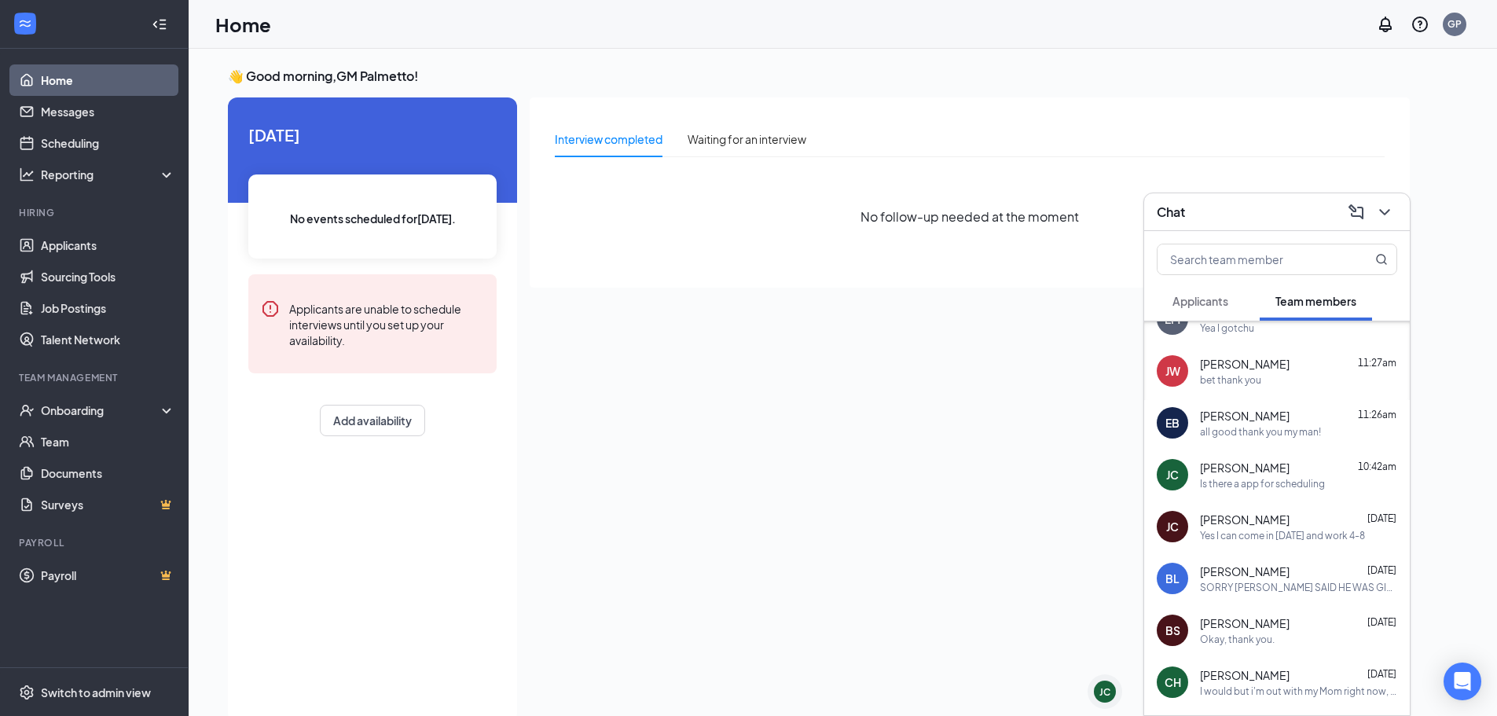
click at [1238, 214] on div "Chat" at bounding box center [1277, 212] width 241 height 24
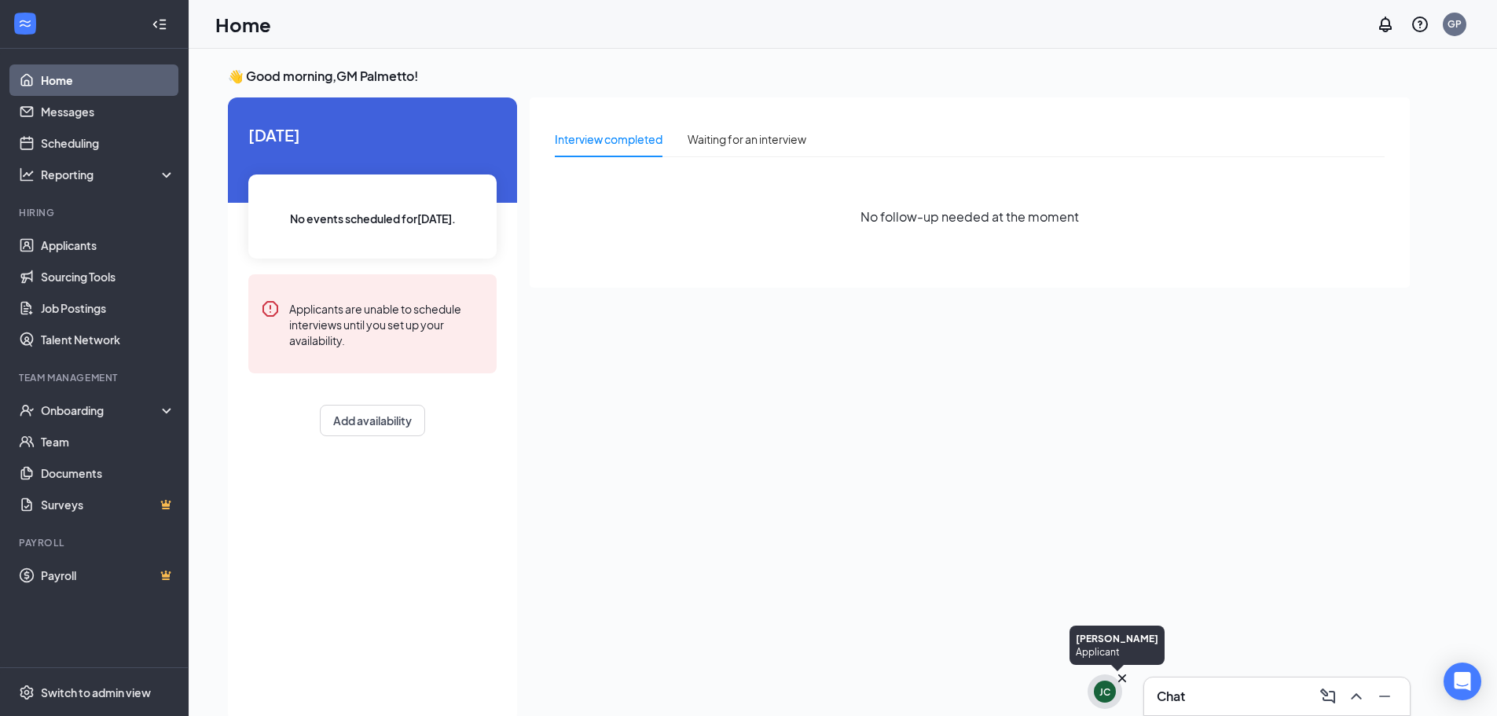
click at [1106, 697] on div "JC" at bounding box center [1105, 691] width 11 height 13
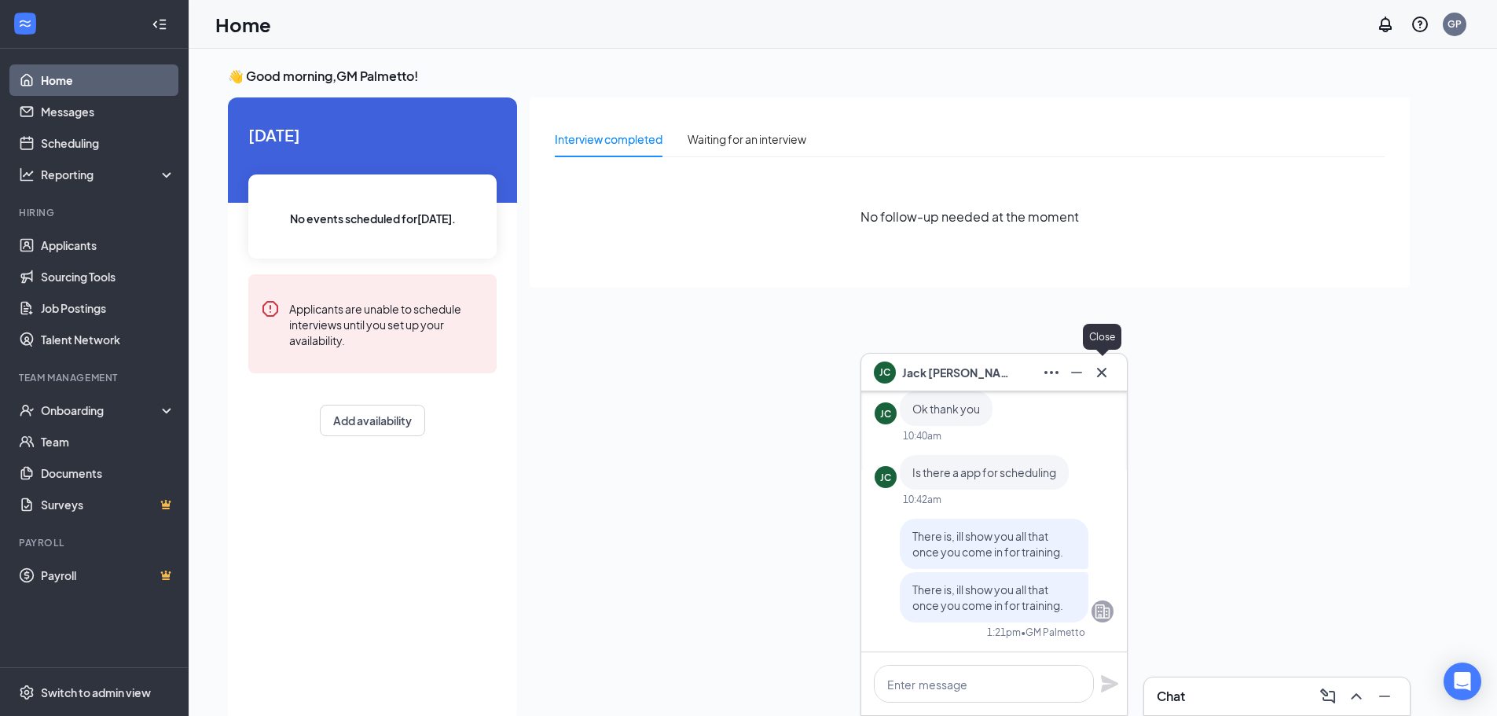
click at [1107, 377] on icon "Cross" at bounding box center [1102, 372] width 19 height 19
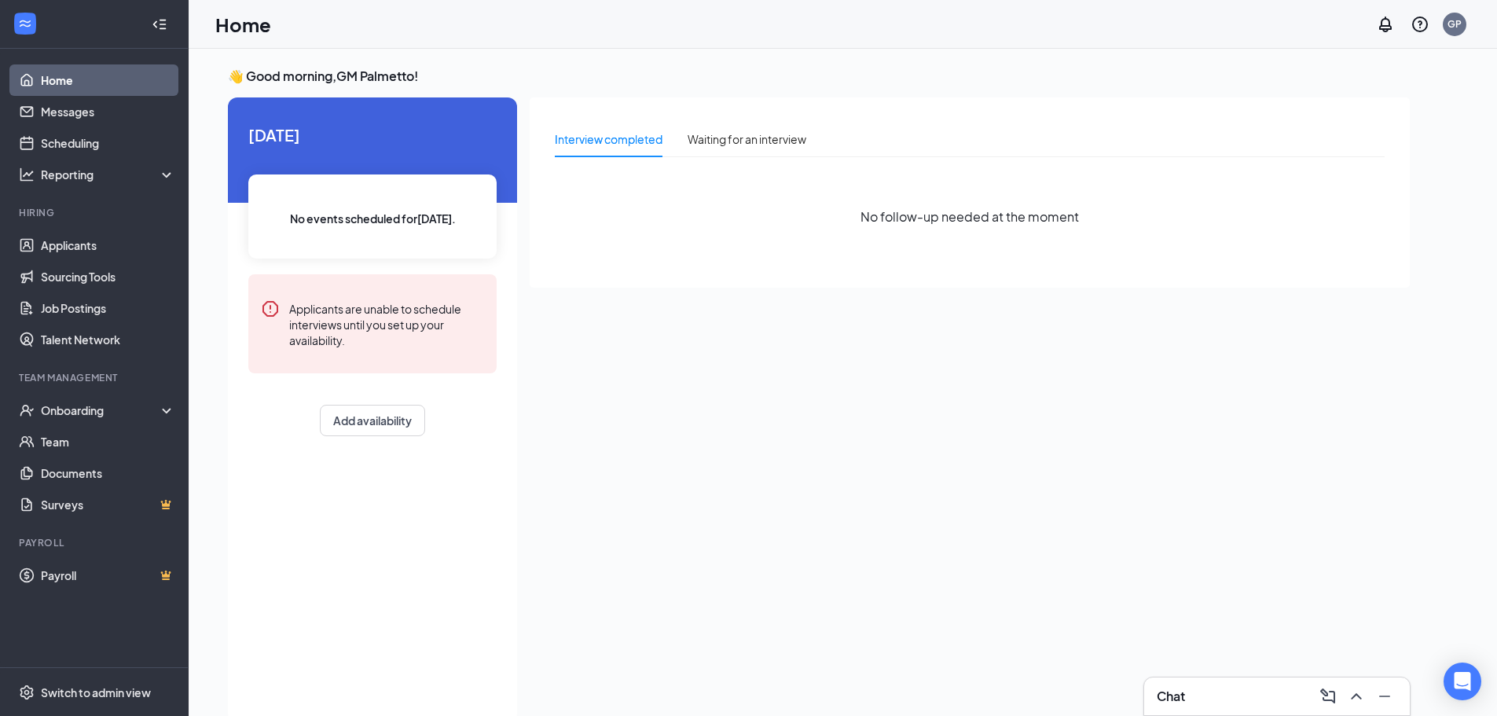
click at [1233, 699] on div "Chat" at bounding box center [1277, 696] width 241 height 25
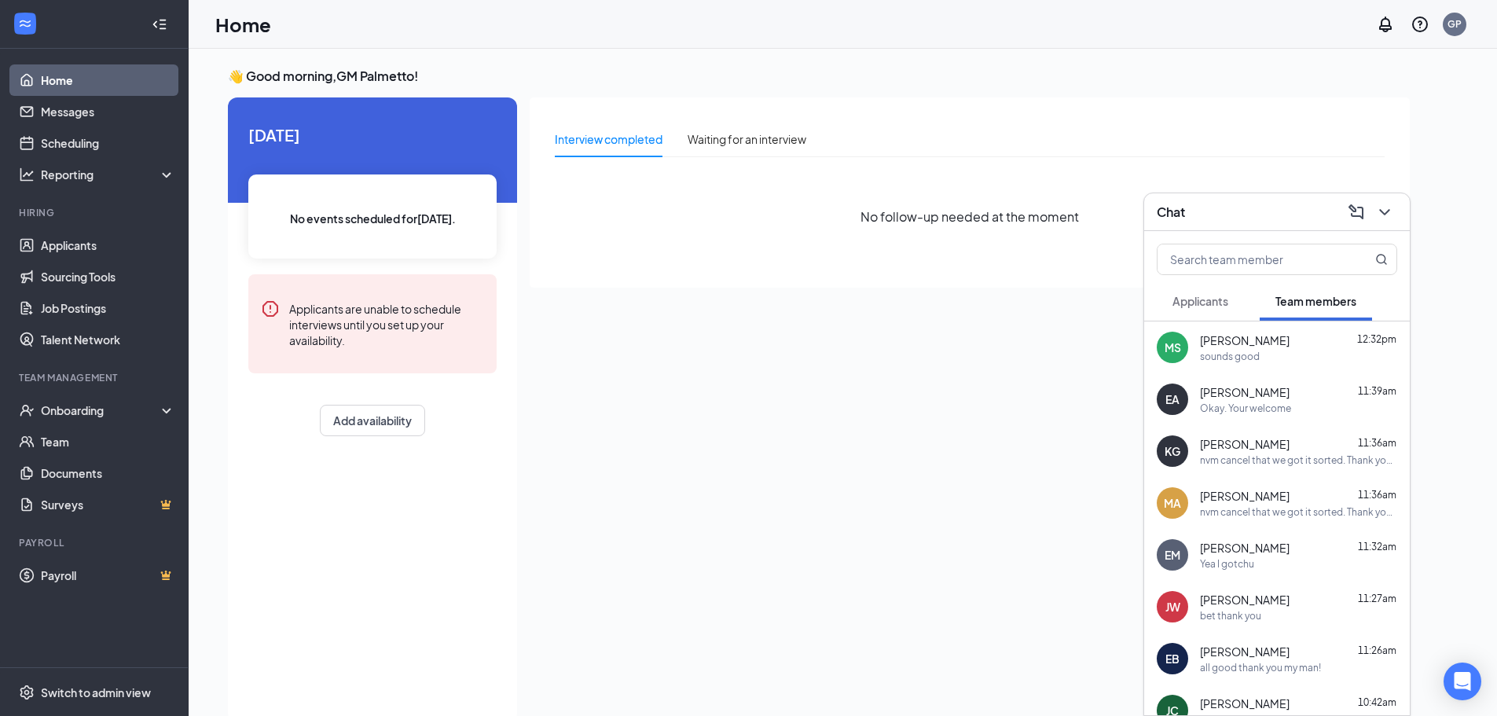
click at [1225, 219] on div "Chat" at bounding box center [1277, 212] width 241 height 24
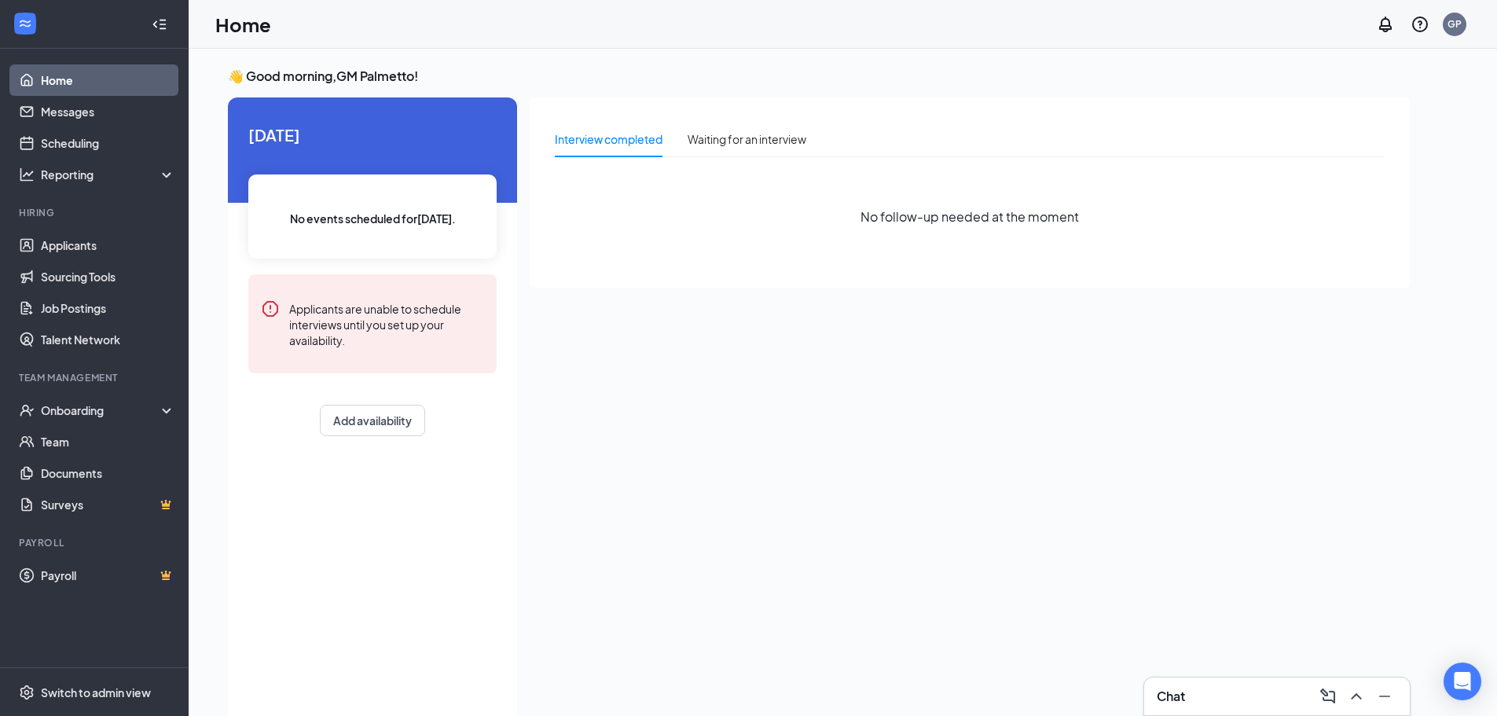
click at [1183, 694] on h3 "Chat" at bounding box center [1171, 696] width 28 height 17
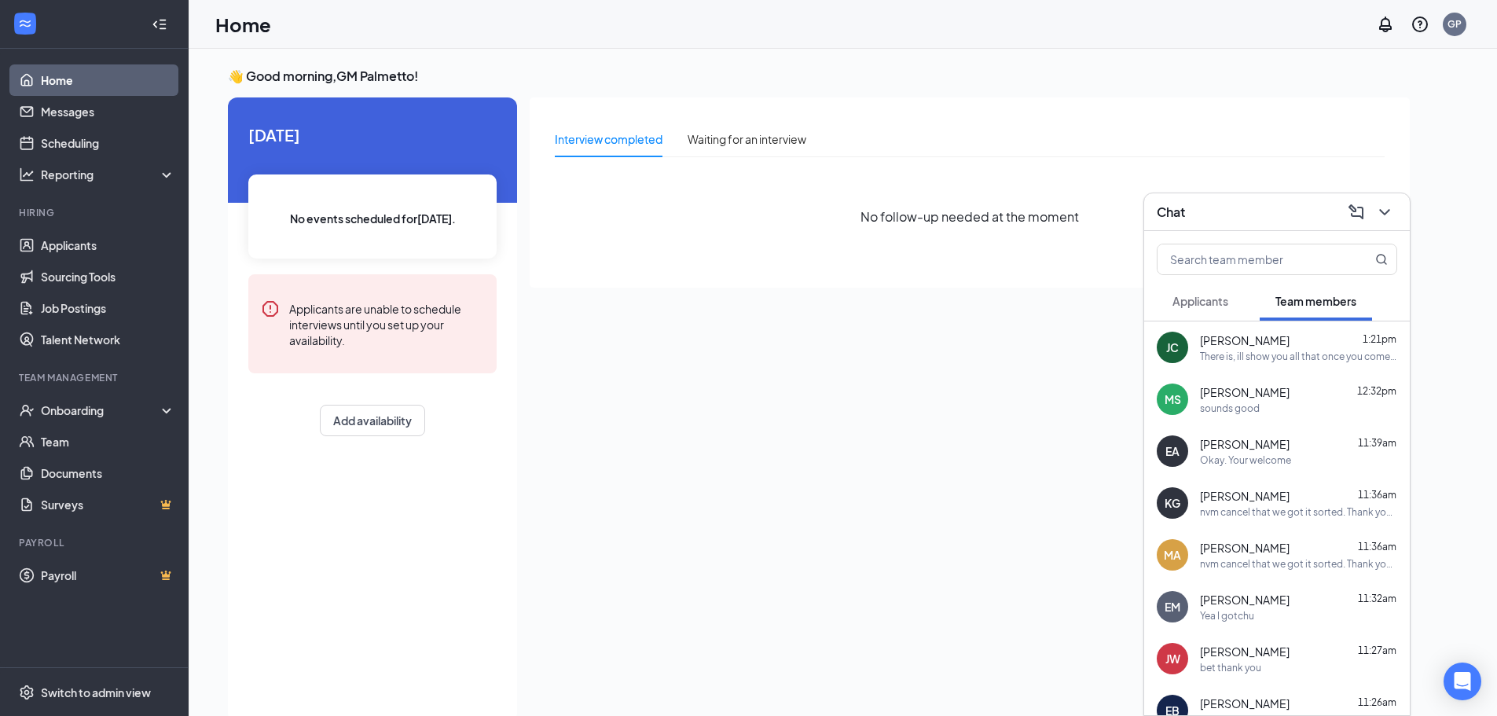
click at [1169, 225] on div "Chat" at bounding box center [1278, 212] width 266 height 38
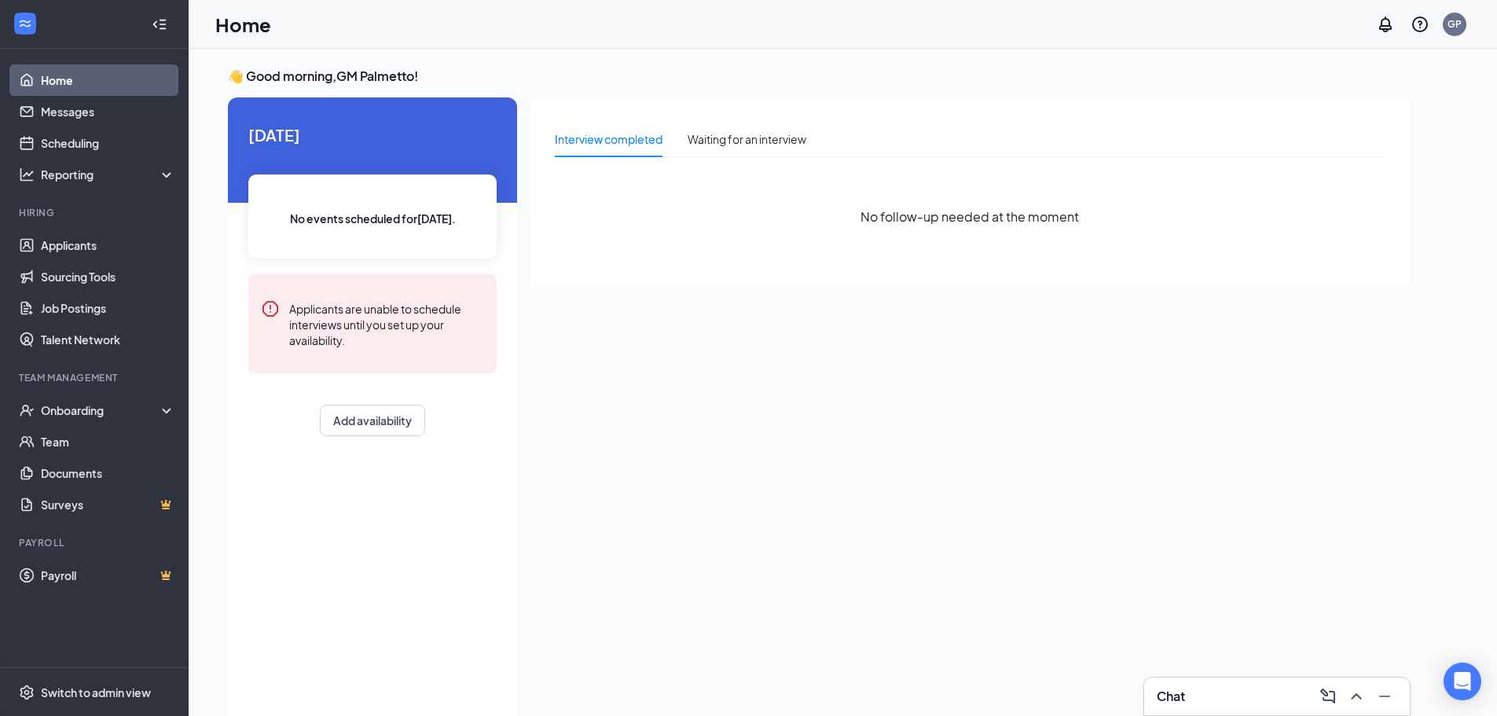
click at [1161, 699] on h3 "Chat" at bounding box center [1171, 696] width 28 height 17
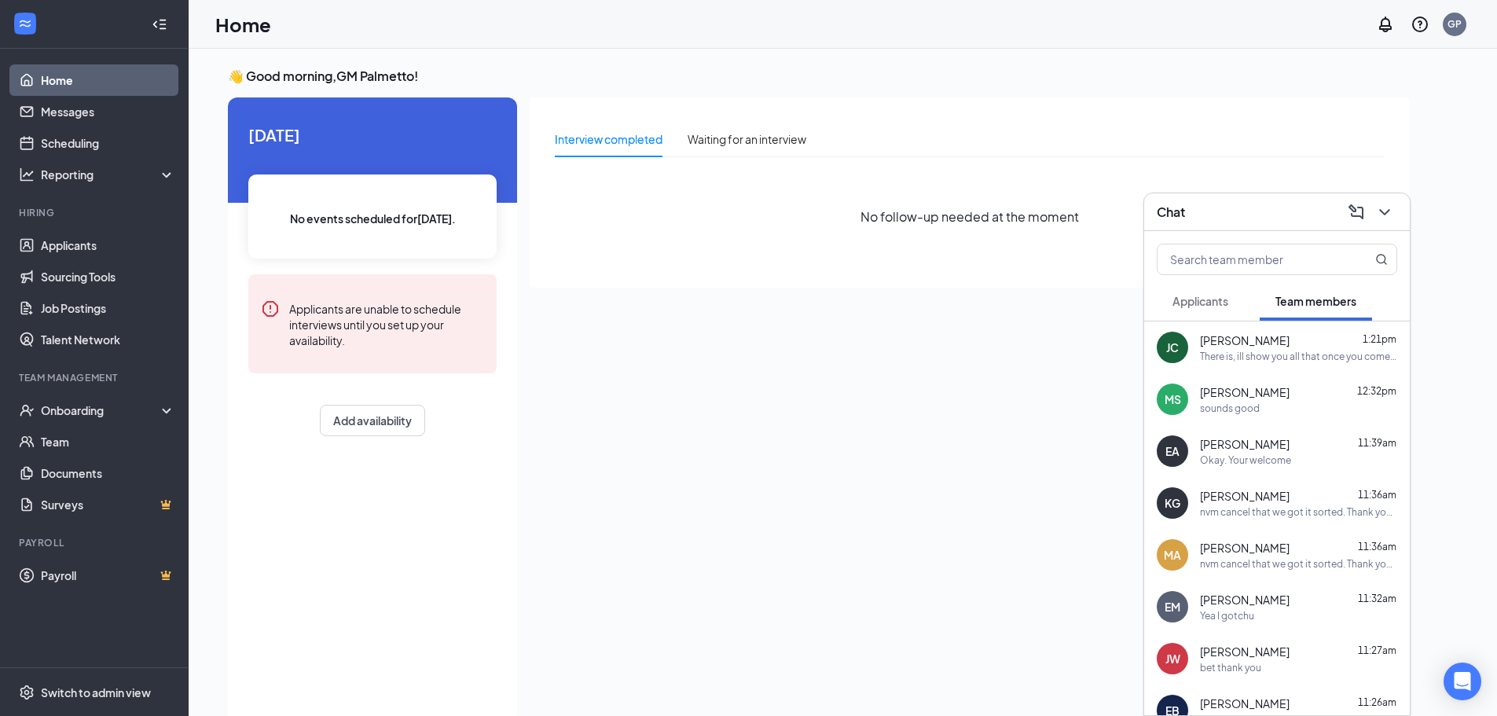
click at [1229, 468] on div "EA [PERSON_NAME] 11:39am Okay. Your welcome" at bounding box center [1278, 451] width 266 height 52
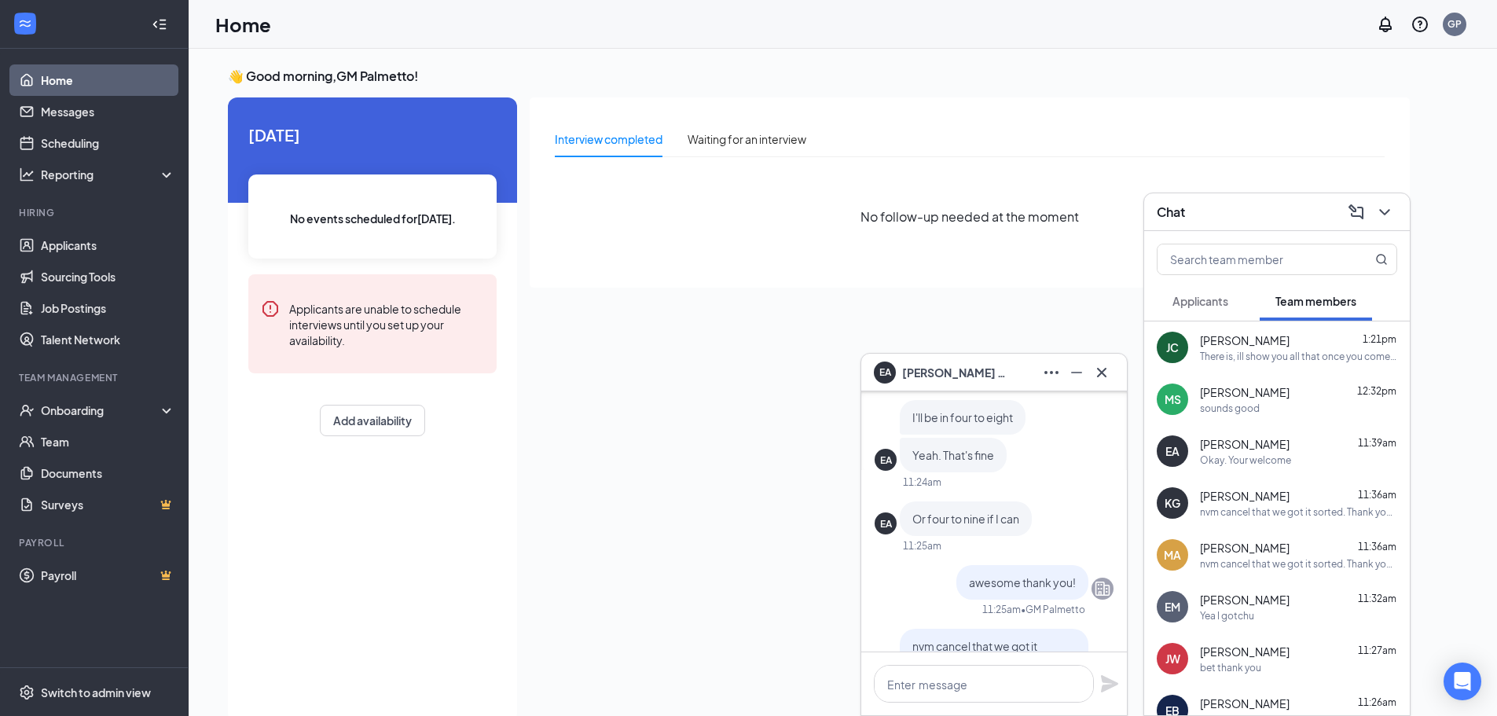
scroll to position [-157, 0]
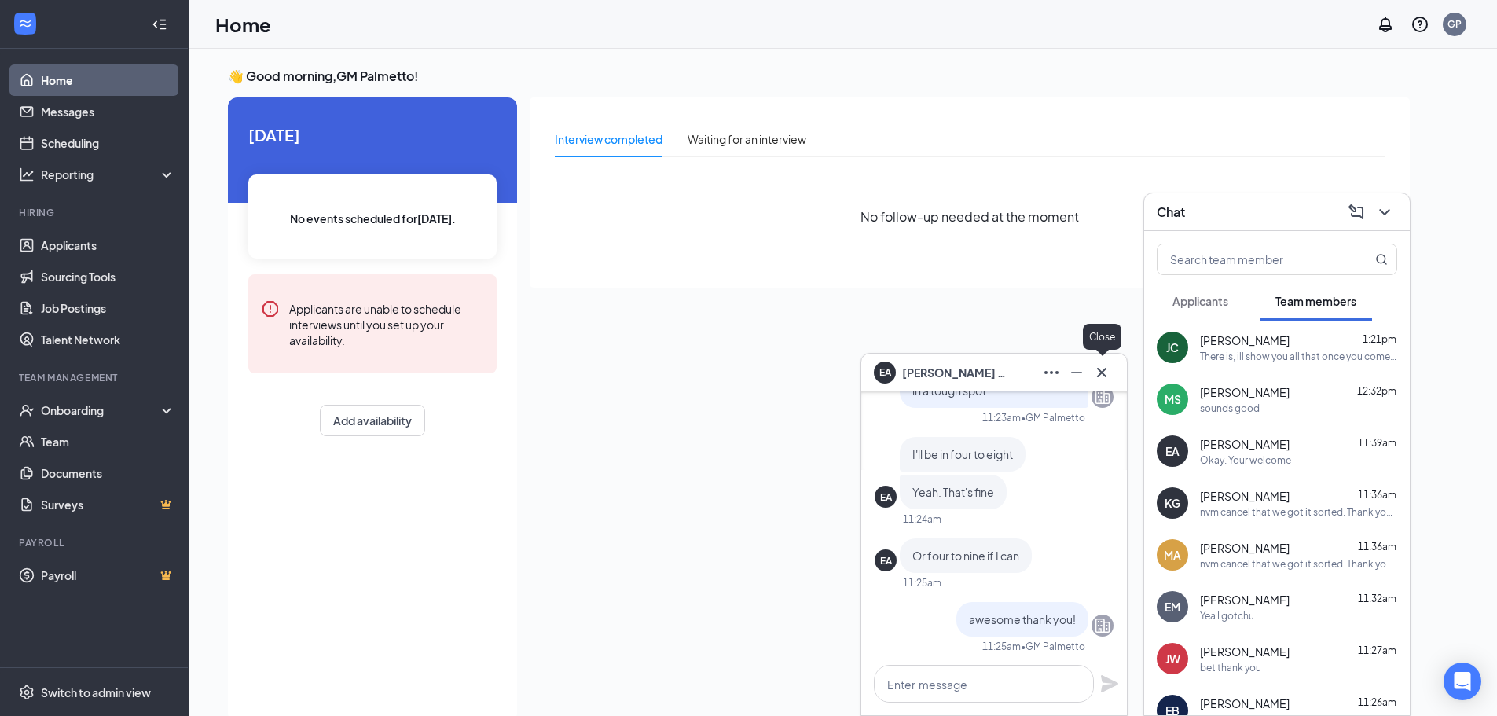
click at [1100, 376] on icon "Cross" at bounding box center [1102, 372] width 19 height 19
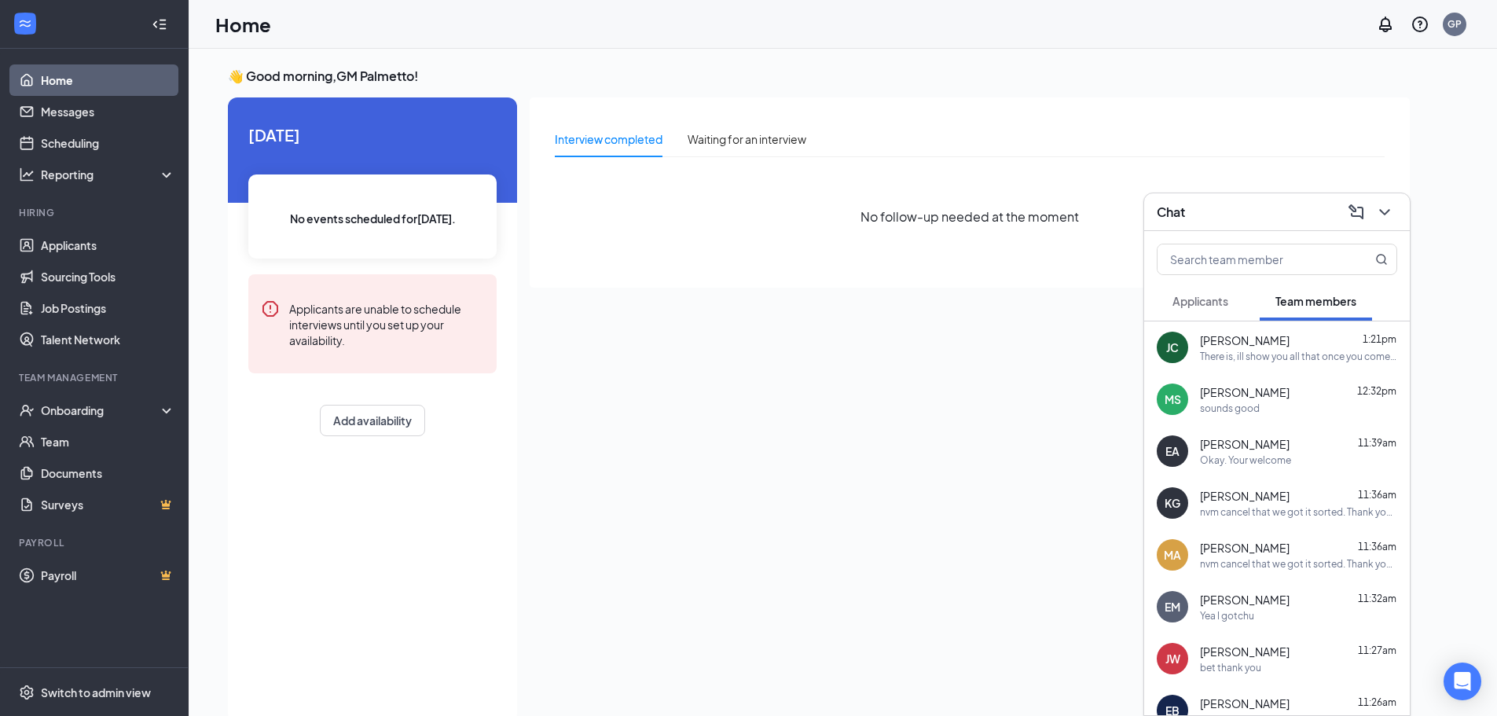
click at [1211, 391] on span "[PERSON_NAME]" at bounding box center [1245, 392] width 90 height 16
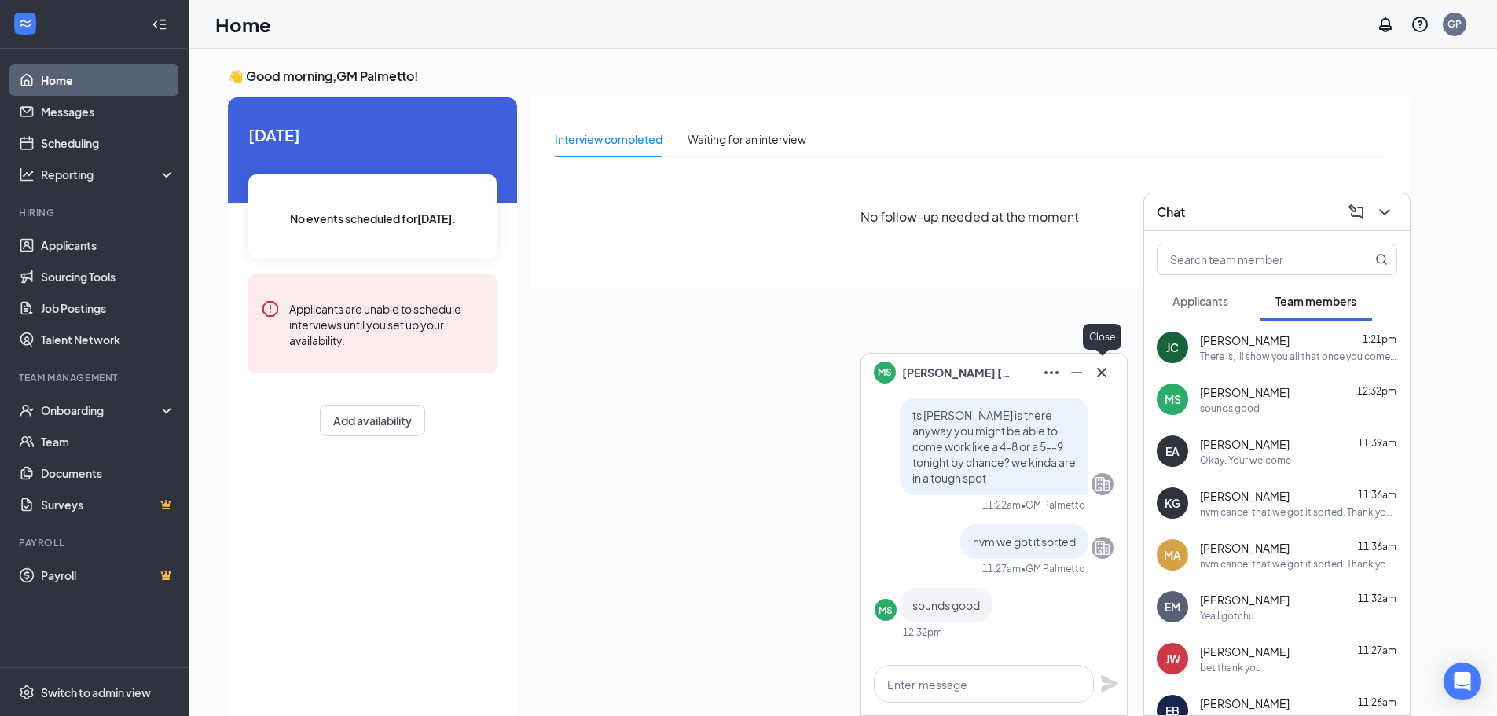
click at [1106, 370] on icon "Cross" at bounding box center [1102, 372] width 19 height 19
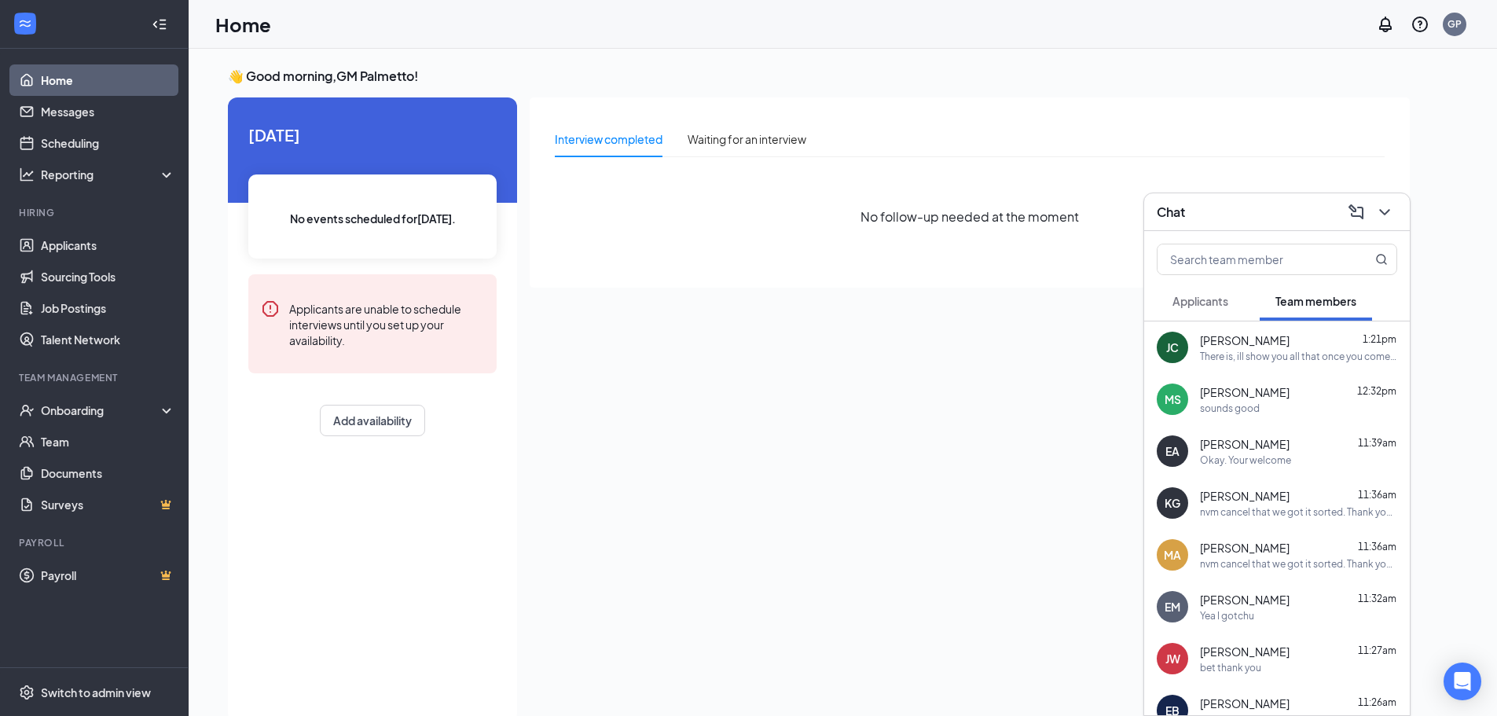
click at [1249, 505] on div "nvm cancel that we got it sorted. Thank you though!" at bounding box center [1298, 511] width 197 height 13
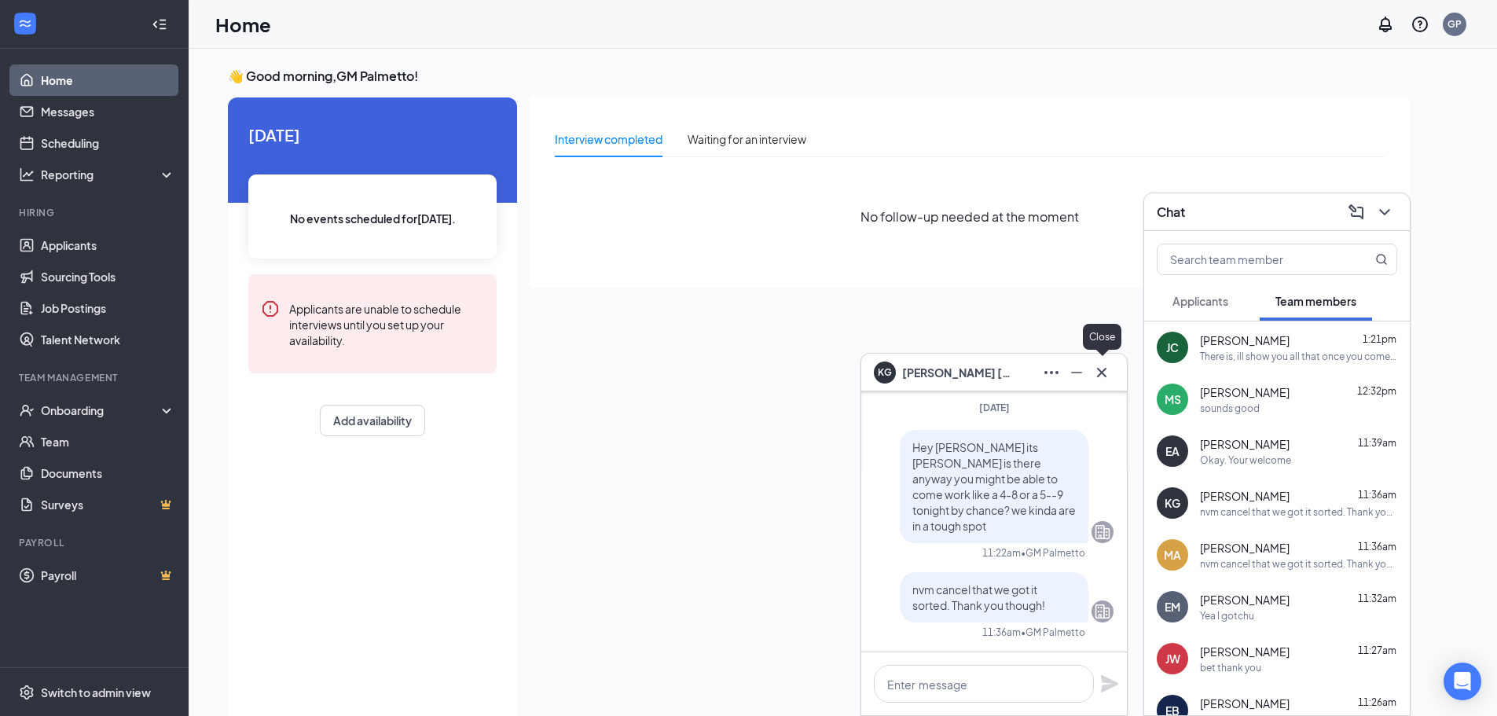
click at [1100, 369] on icon "Cross" at bounding box center [1101, 371] width 9 height 9
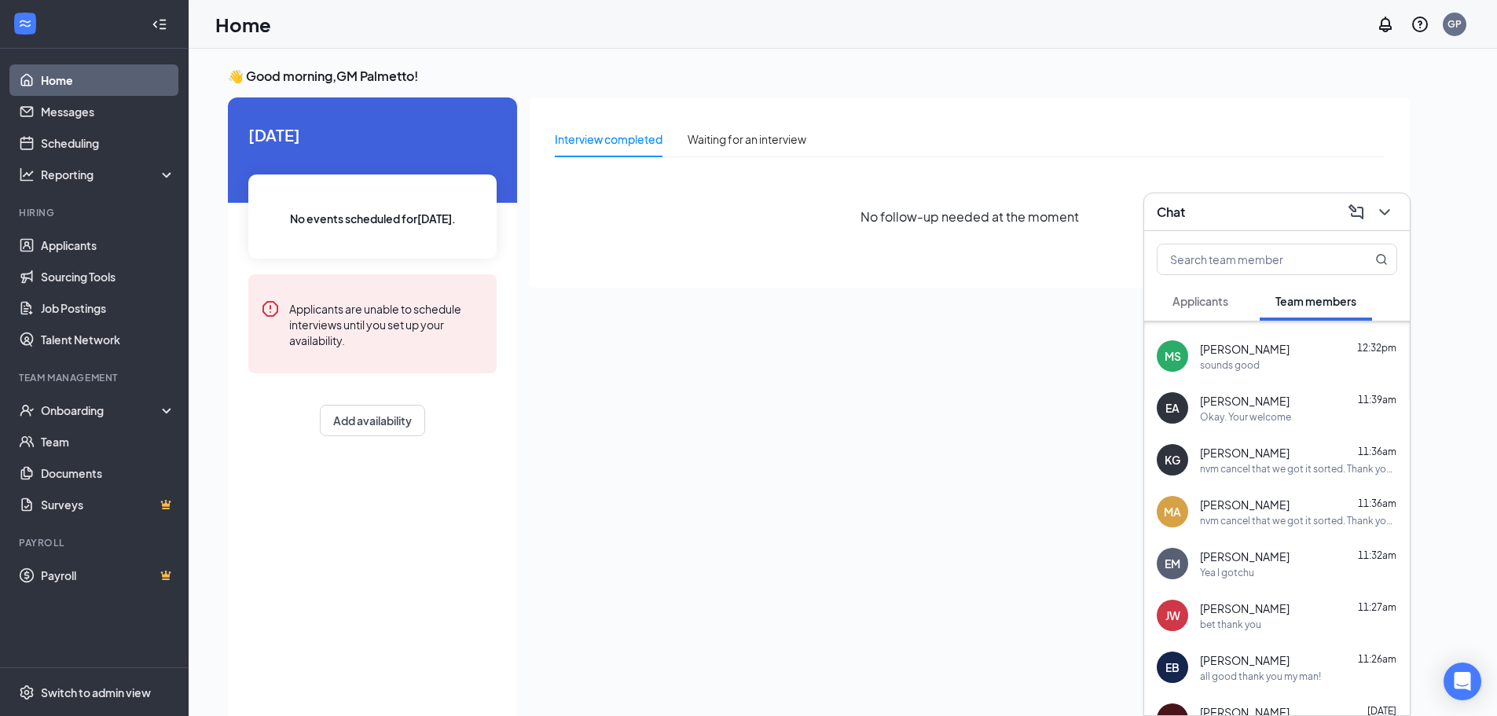
scroll to position [79, 0]
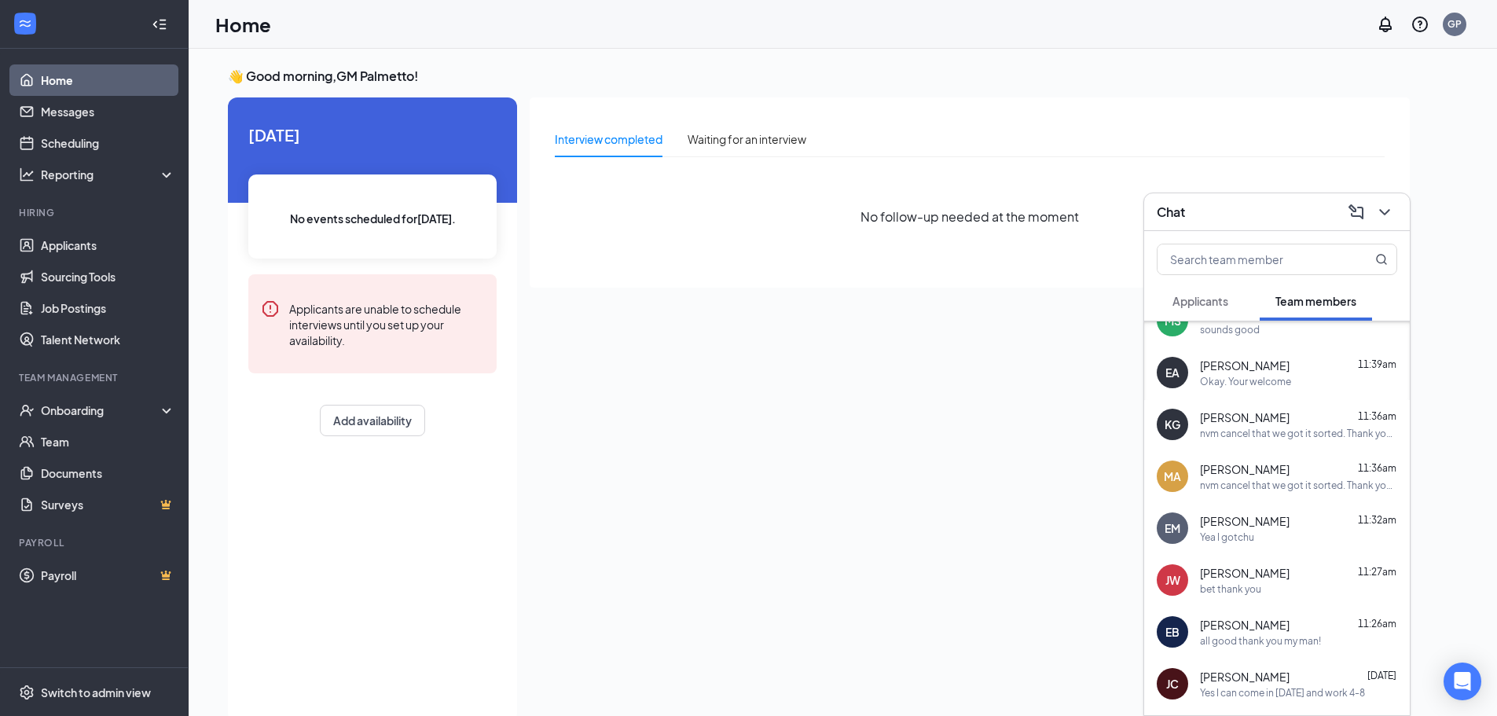
click at [1218, 520] on span "[PERSON_NAME]" at bounding box center [1245, 521] width 90 height 16
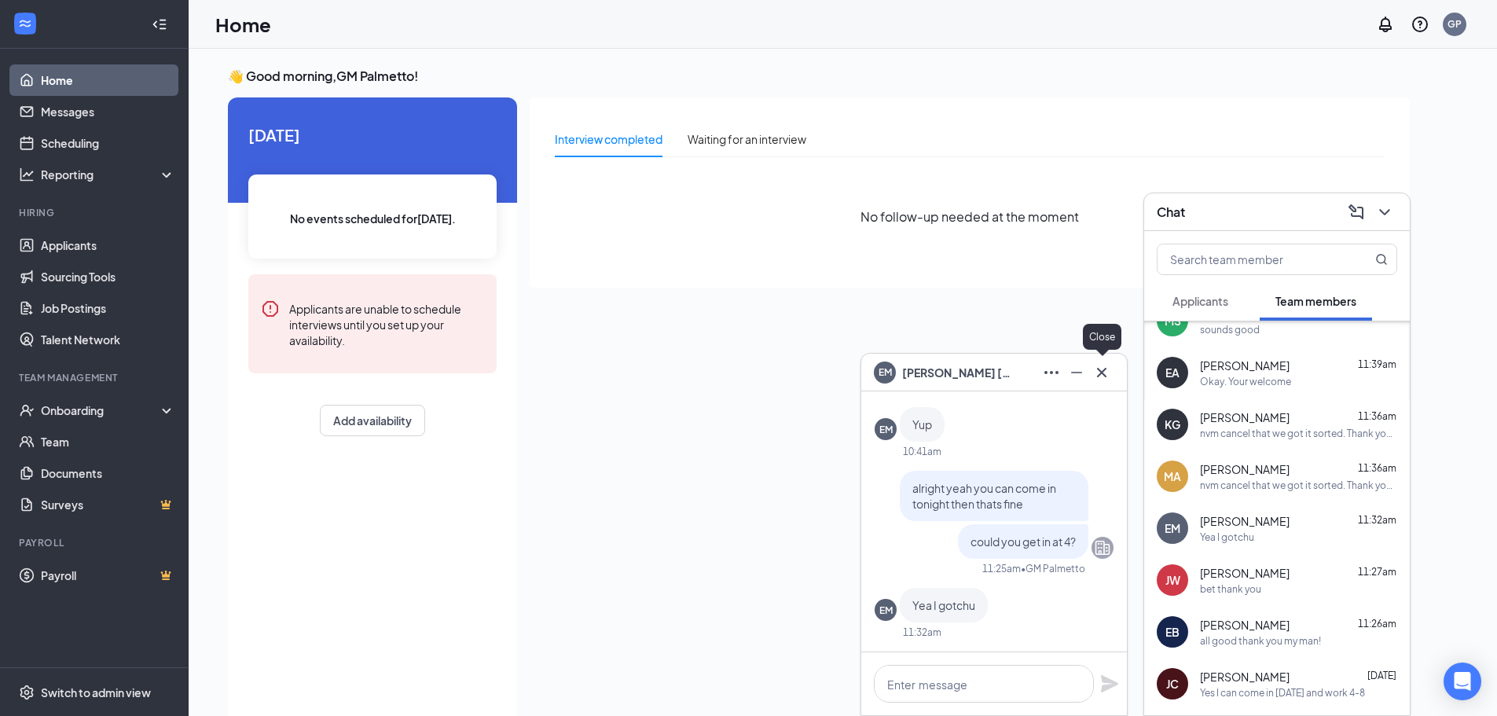
click at [1110, 374] on icon "Cross" at bounding box center [1102, 372] width 19 height 19
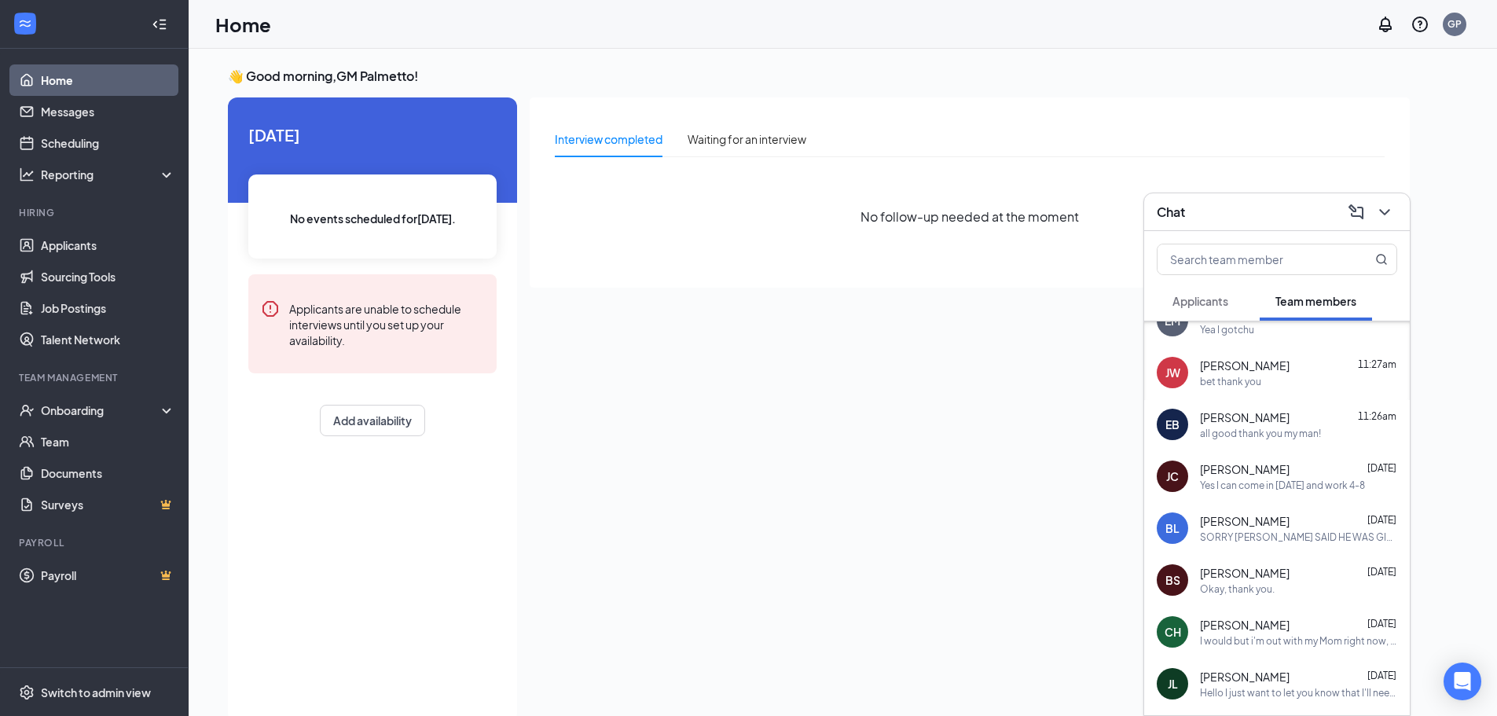
scroll to position [314, 0]
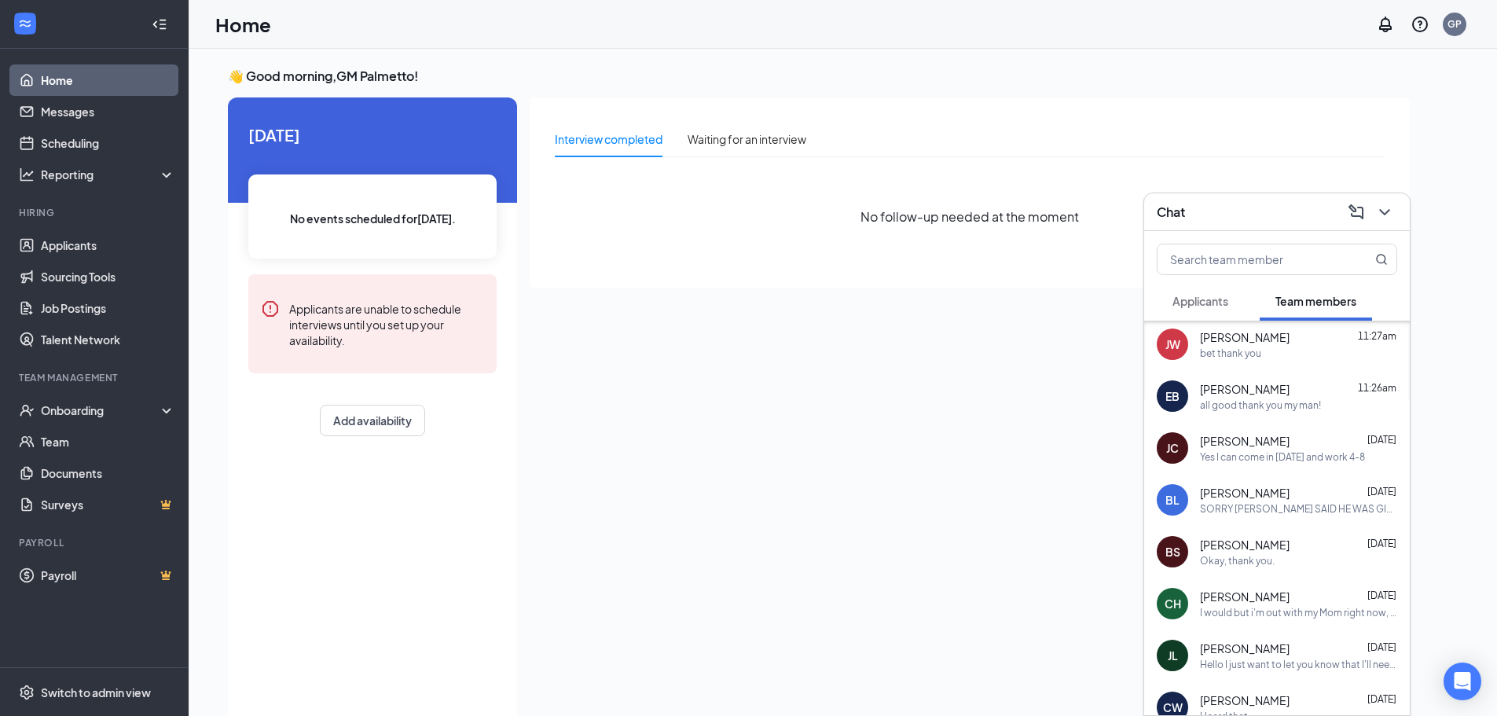
click at [1251, 492] on span "[PERSON_NAME]" at bounding box center [1245, 493] width 90 height 16
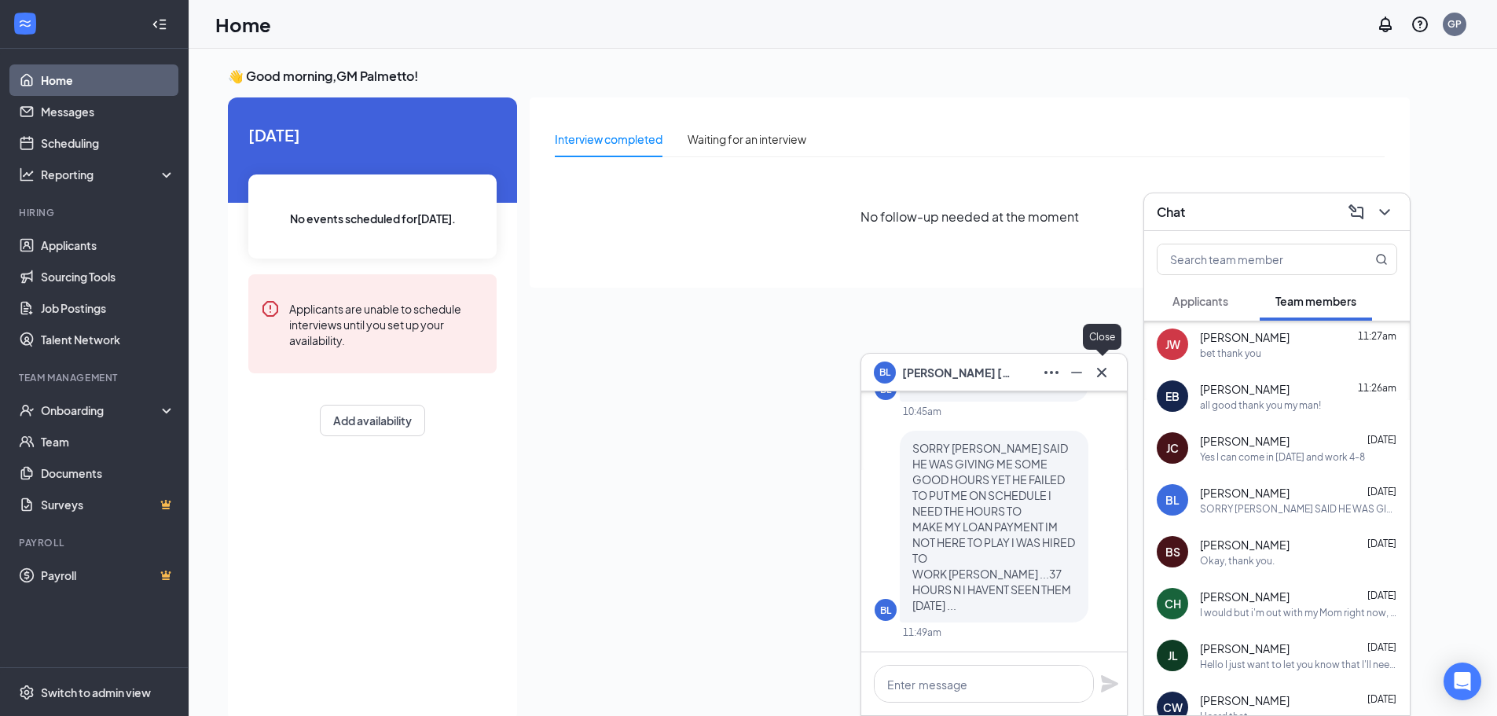
click at [1107, 369] on icon "Cross" at bounding box center [1102, 372] width 19 height 19
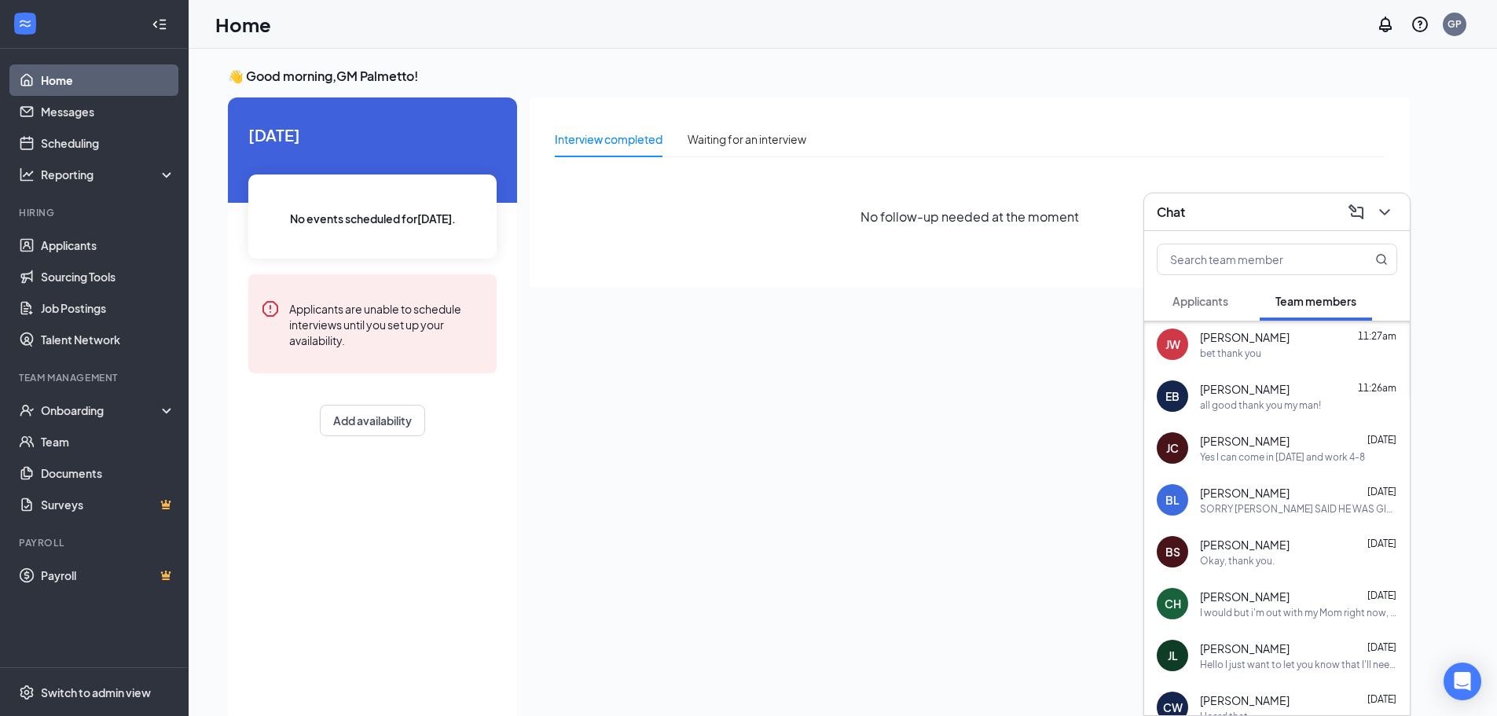
click at [1229, 215] on div "Chat" at bounding box center [1277, 212] width 241 height 24
